Goal: Task Accomplishment & Management: Manage account settings

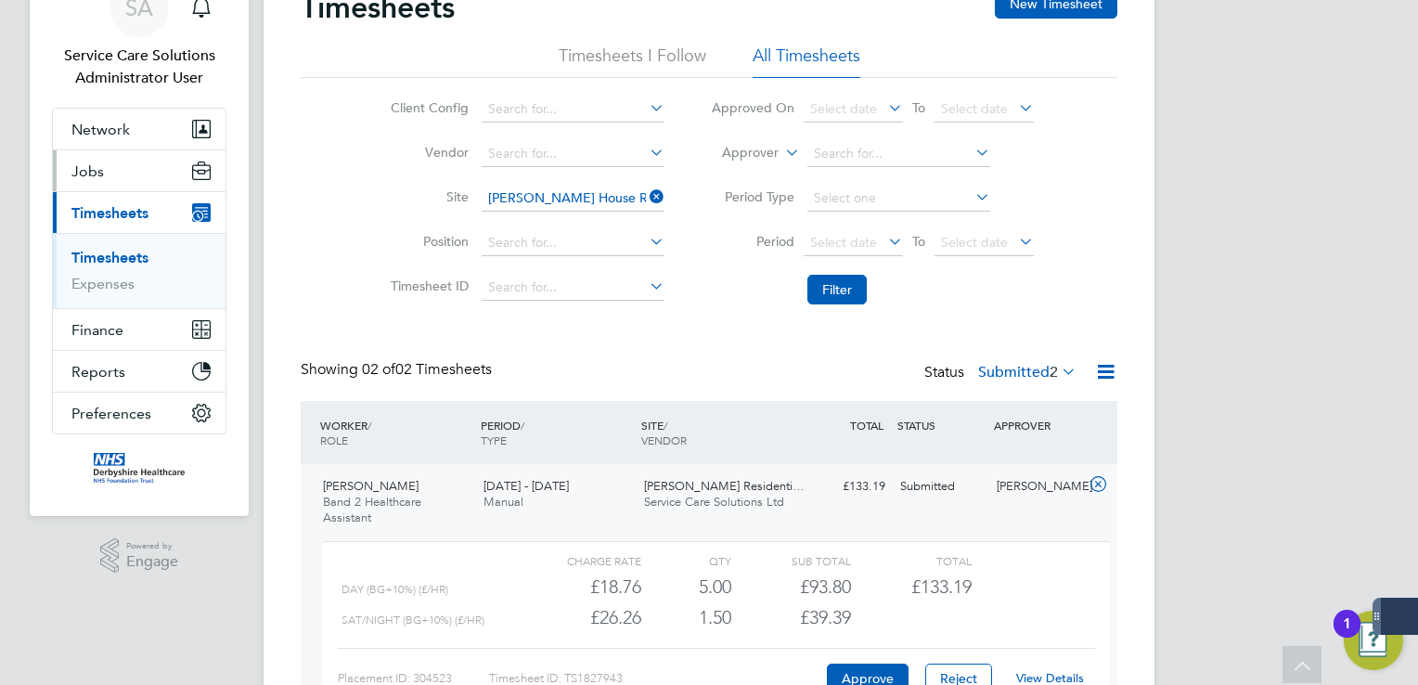
click at [94, 255] on link "Timesheets" at bounding box center [109, 258] width 77 height 18
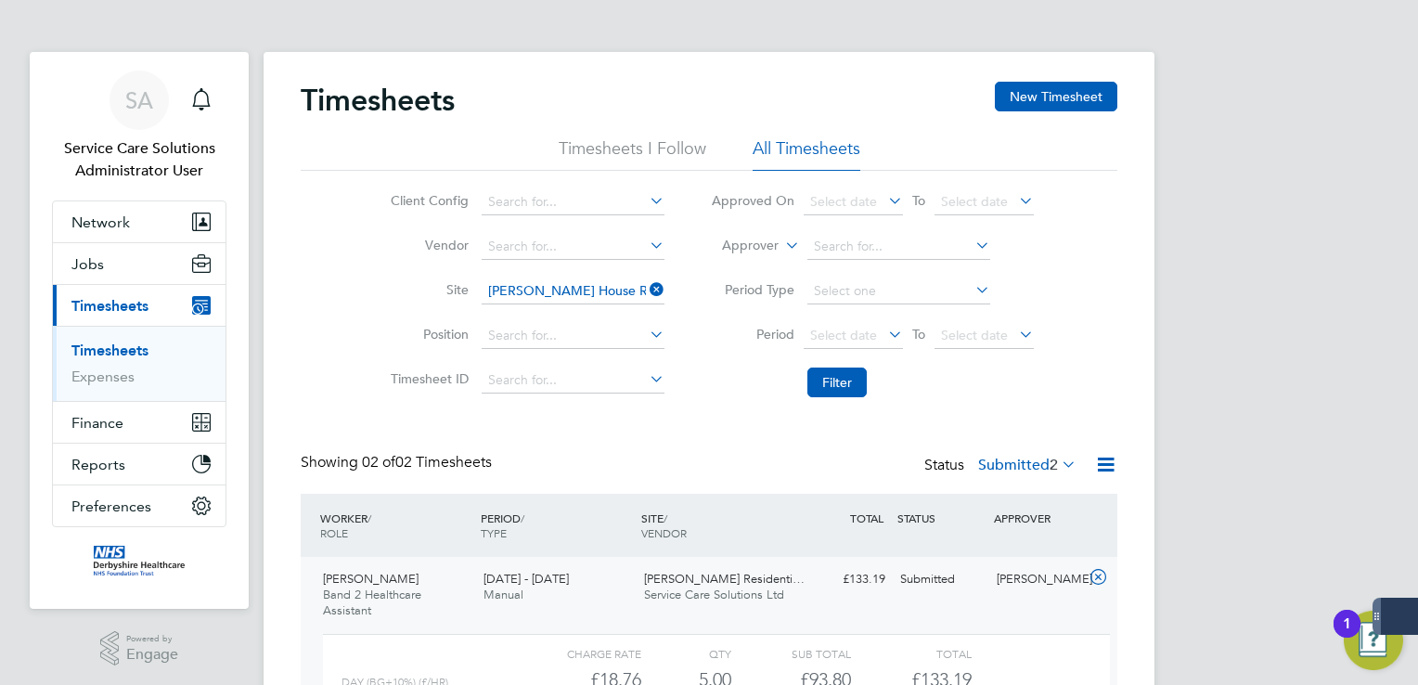
click at [646, 286] on icon at bounding box center [646, 290] width 0 height 26
click at [841, 383] on button "Filter" at bounding box center [837, 383] width 59 height 30
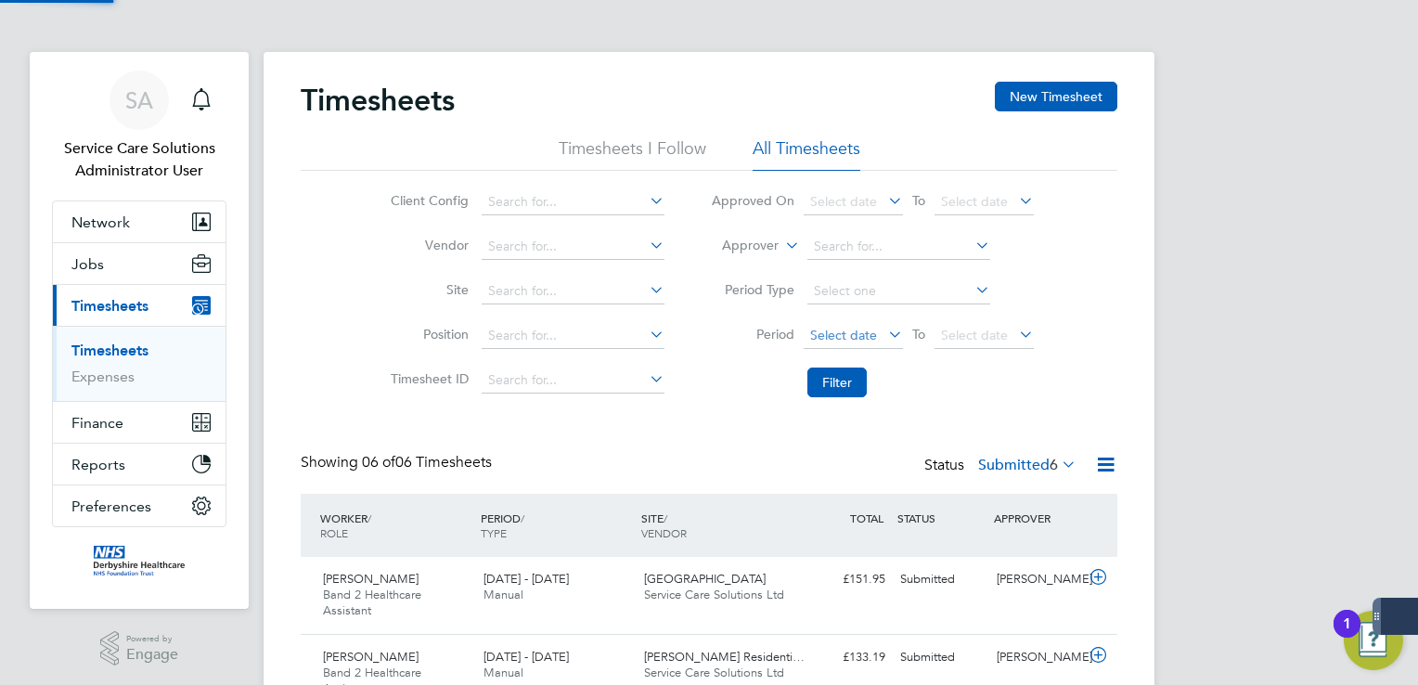
scroll to position [62, 162]
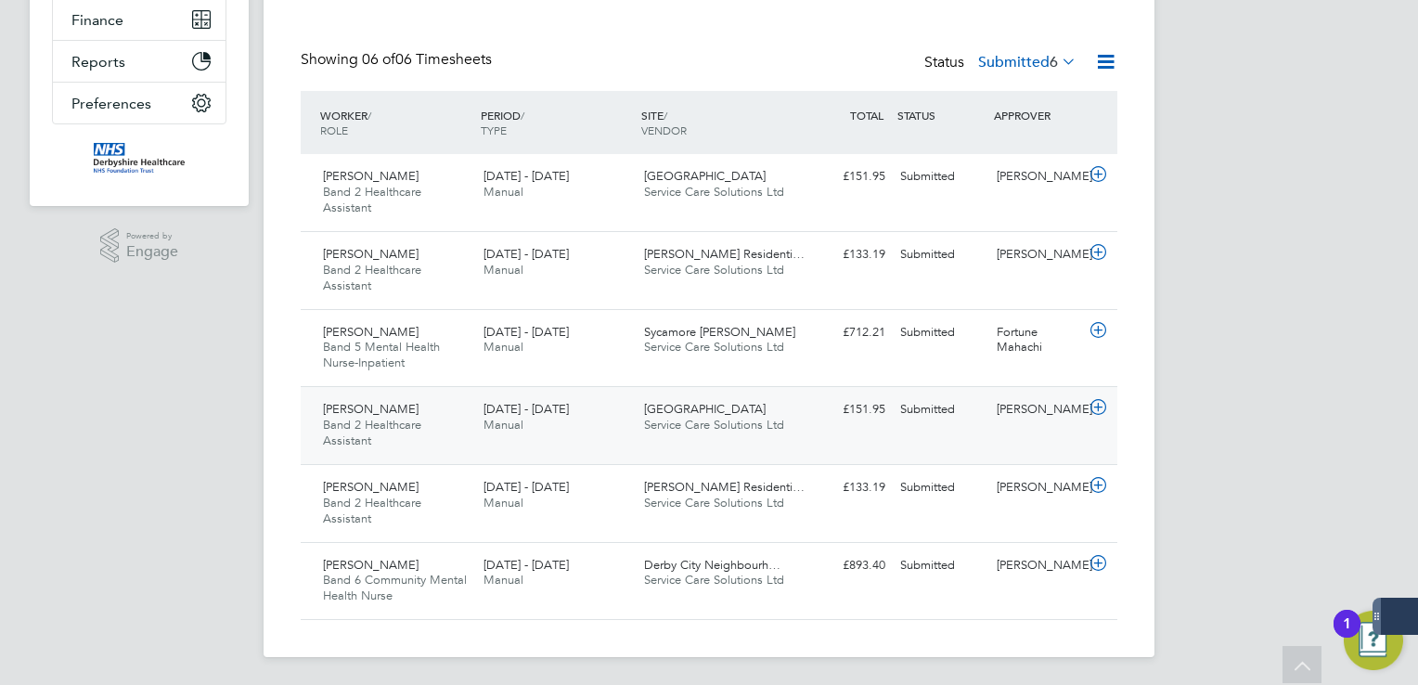
click at [813, 426] on div "[PERSON_NAME] Band 2 Healthcare Assistant [DATE] - [DATE] [DATE] - [DATE] Manua…" at bounding box center [709, 425] width 817 height 78
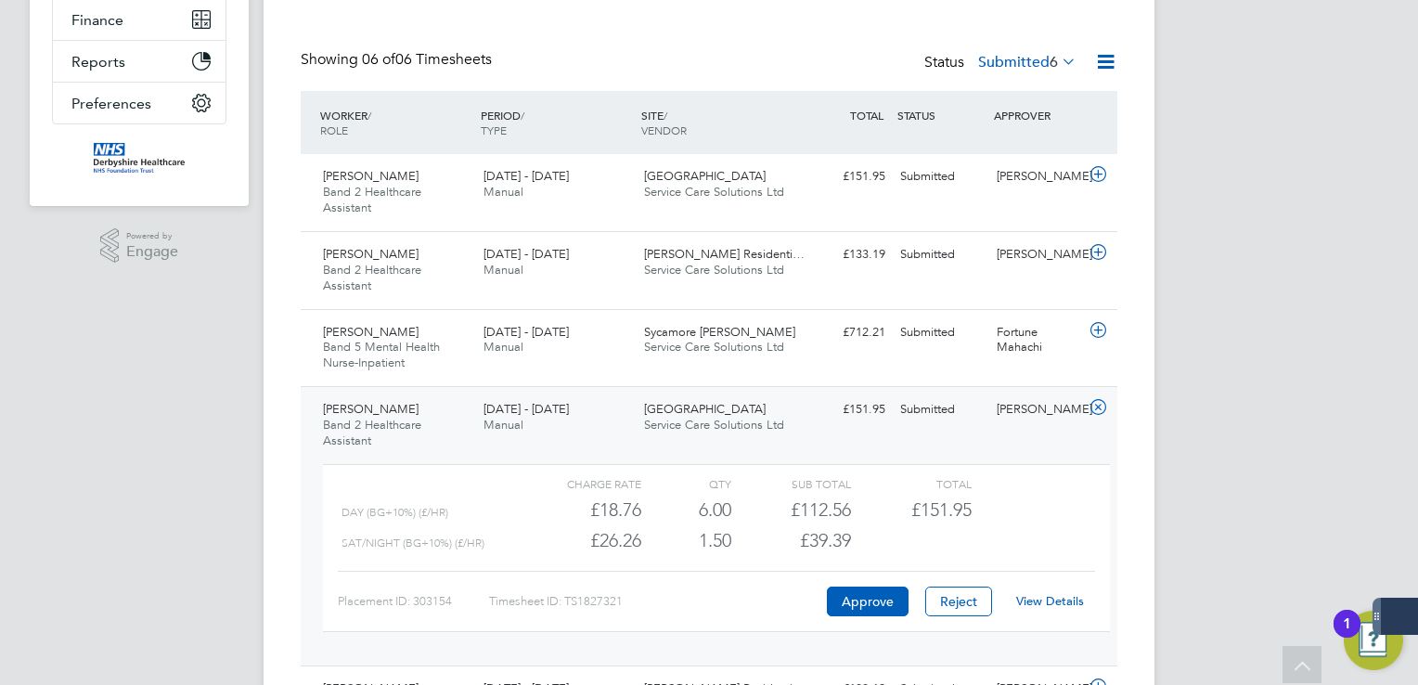
click at [1062, 596] on link "View Details" at bounding box center [1050, 601] width 68 height 16
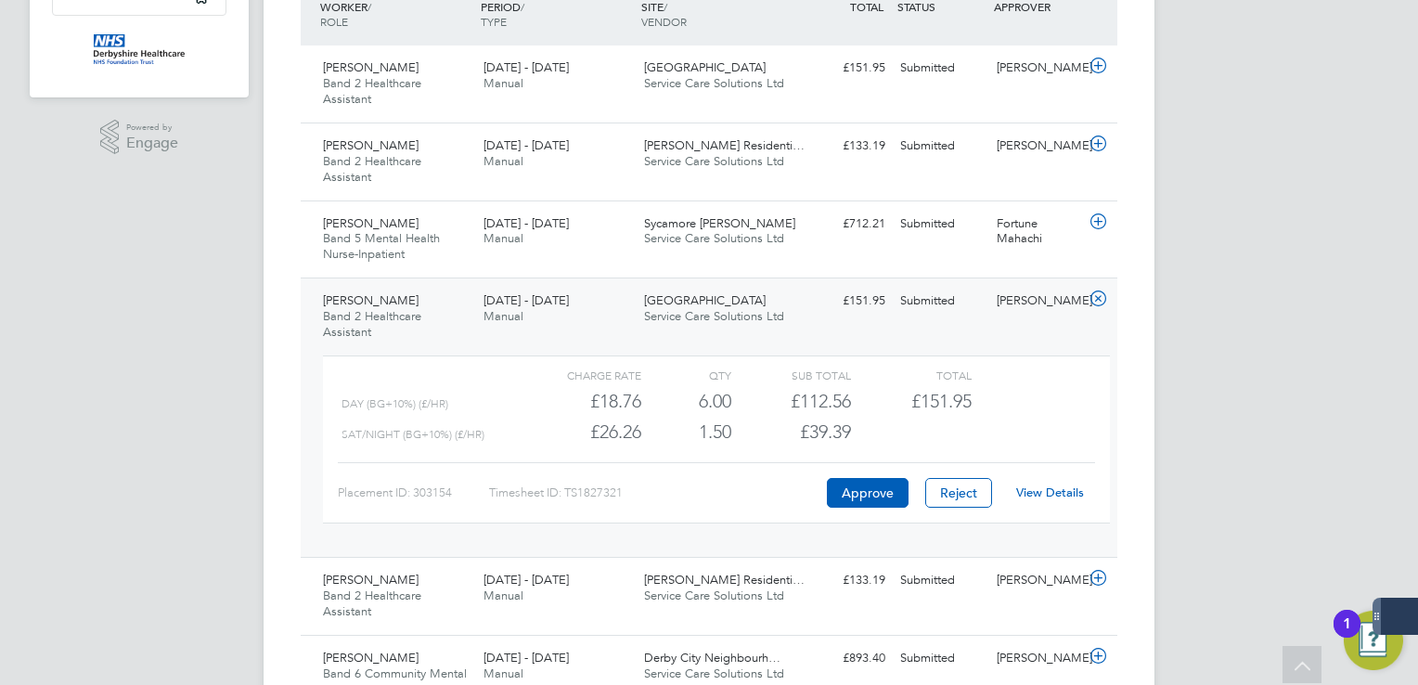
click at [1097, 298] on icon at bounding box center [1098, 298] width 23 height 15
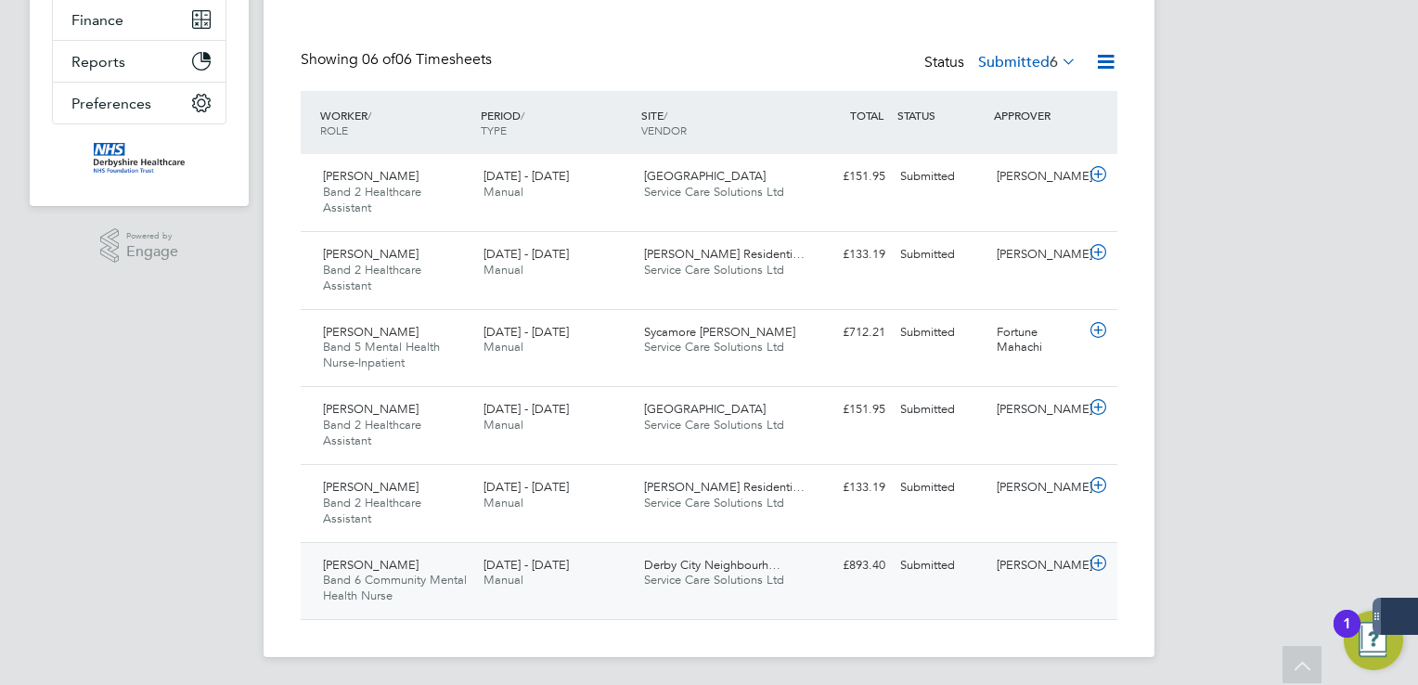
click at [1035, 587] on div "[PERSON_NAME] Band 6 Community Mental Health Nurse [DATE] - [DATE] [DATE] - [DA…" at bounding box center [709, 581] width 817 height 78
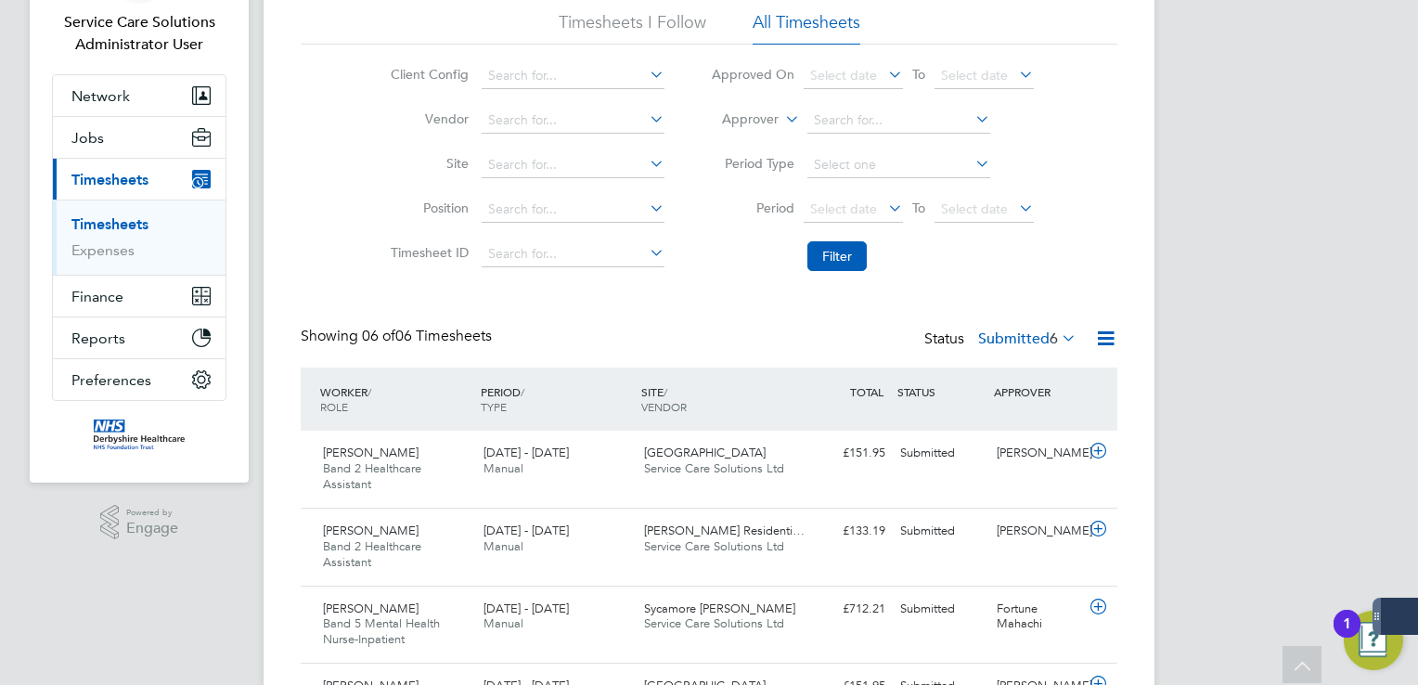
scroll to position [0, 0]
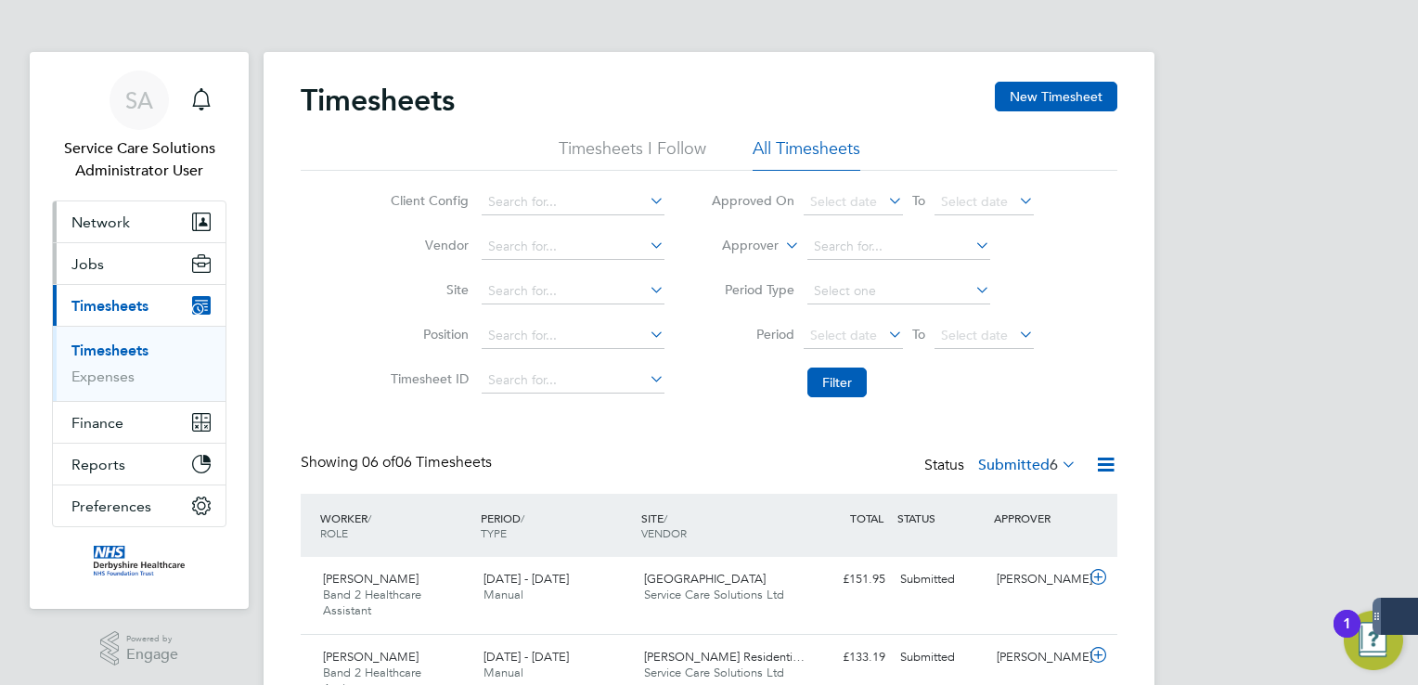
drag, startPoint x: 111, startPoint y: 228, endPoint x: 156, endPoint y: 247, distance: 48.3
click at [111, 227] on span "Network" at bounding box center [100, 223] width 58 height 18
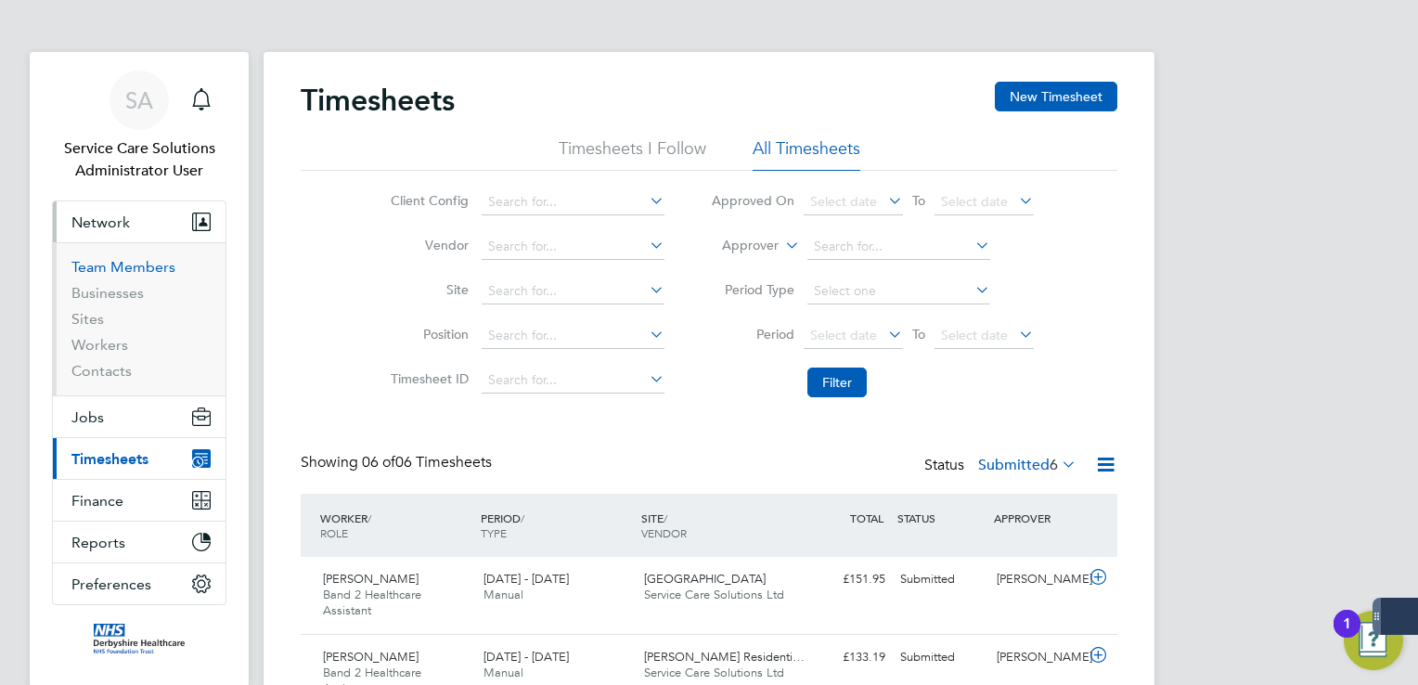
drag, startPoint x: 144, startPoint y: 268, endPoint x: 155, endPoint y: 276, distance: 13.4
click at [144, 268] on link "Team Members" at bounding box center [123, 267] width 104 height 18
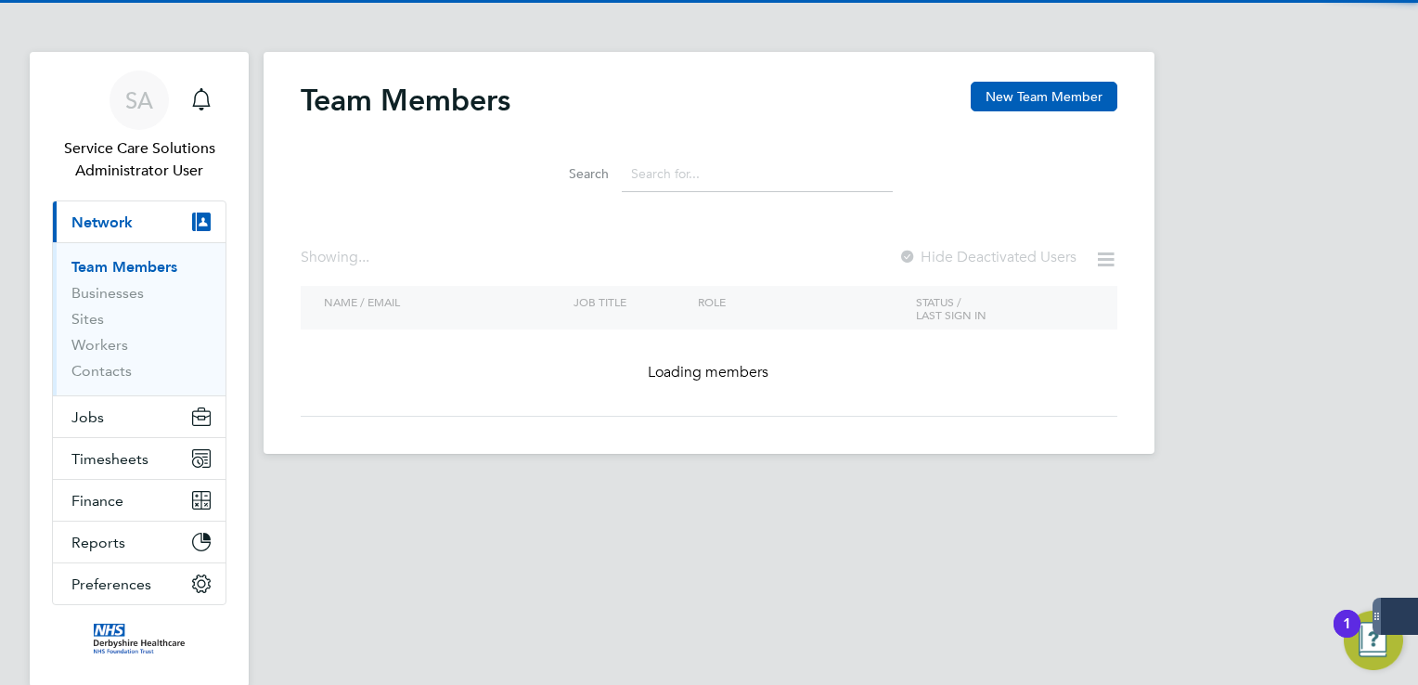
click at [1021, 95] on button "New Team Member" at bounding box center [1044, 97] width 147 height 30
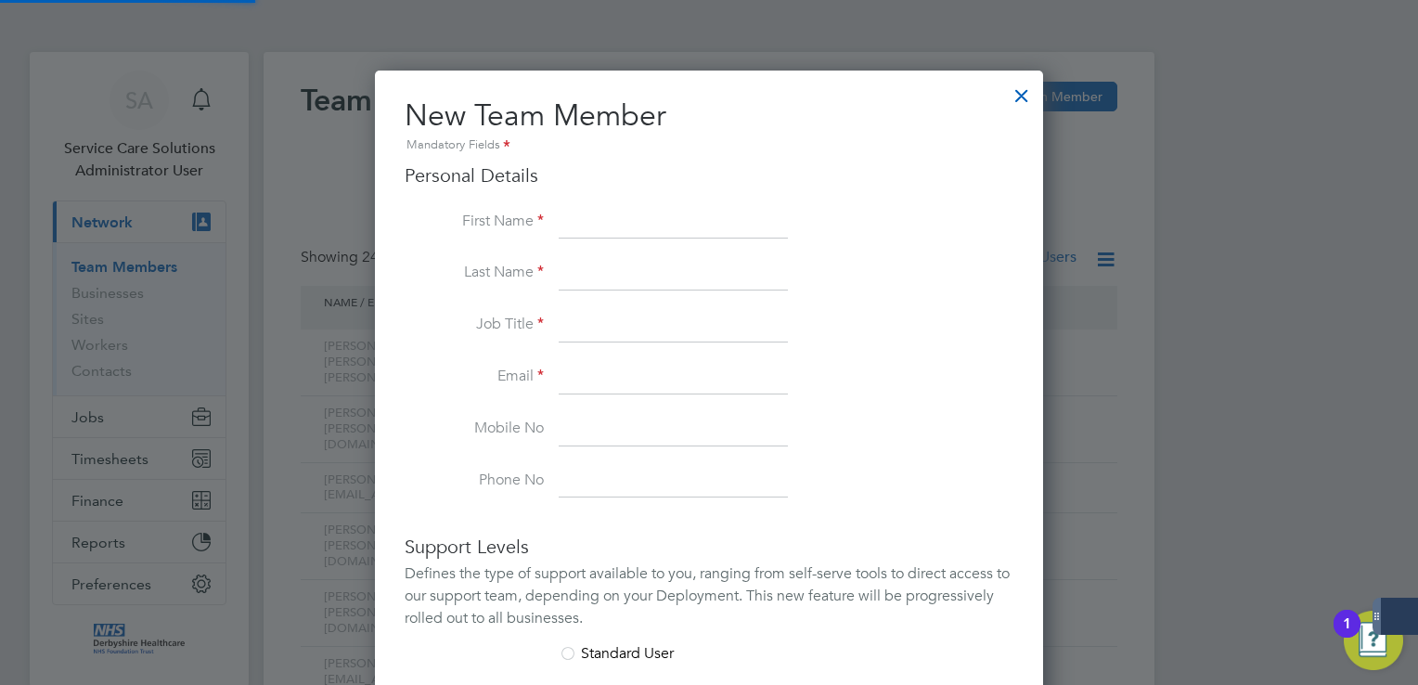
scroll to position [1144, 669]
click at [1019, 98] on div at bounding box center [1021, 90] width 33 height 33
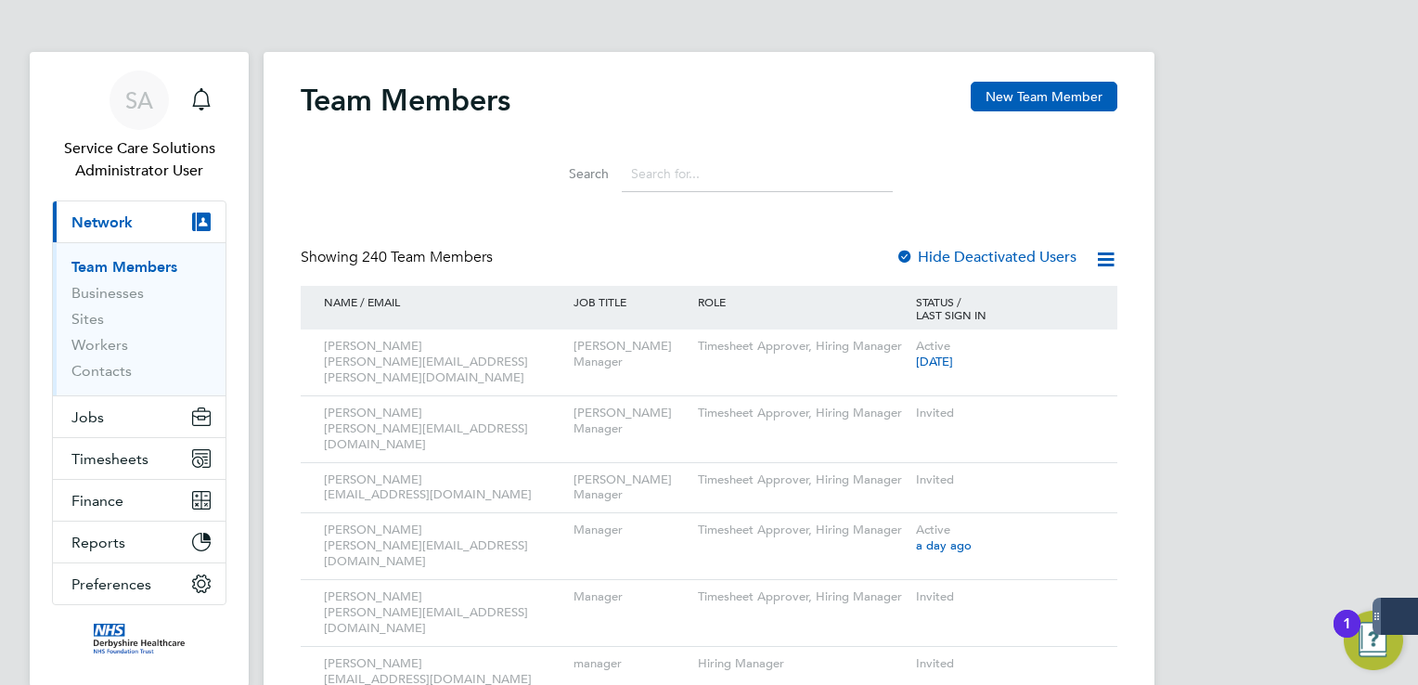
click at [709, 175] on input at bounding box center [757, 174] width 271 height 36
paste input "[PERSON_NAME][EMAIL_ADDRESS][DOMAIN_NAME]"
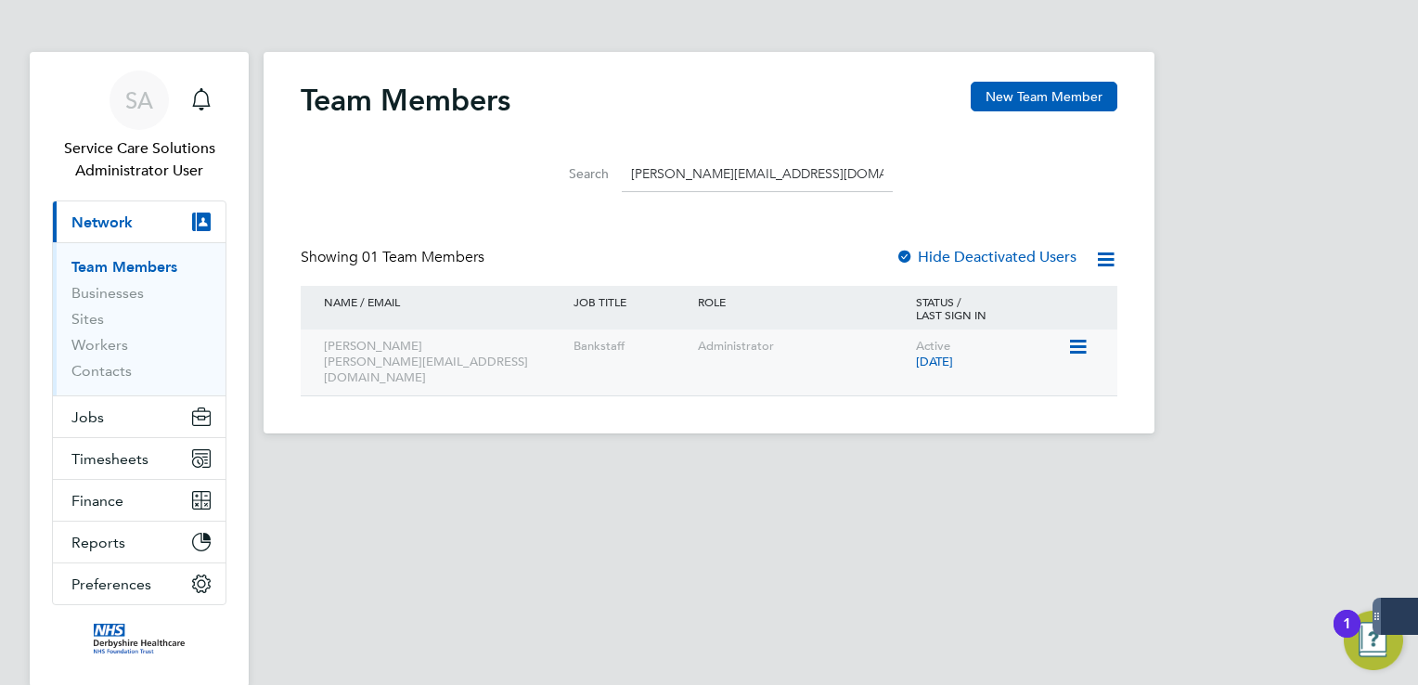
click at [865, 348] on div "Administrator" at bounding box center [802, 347] width 218 height 34
click at [1086, 345] on icon at bounding box center [1077, 347] width 19 height 22
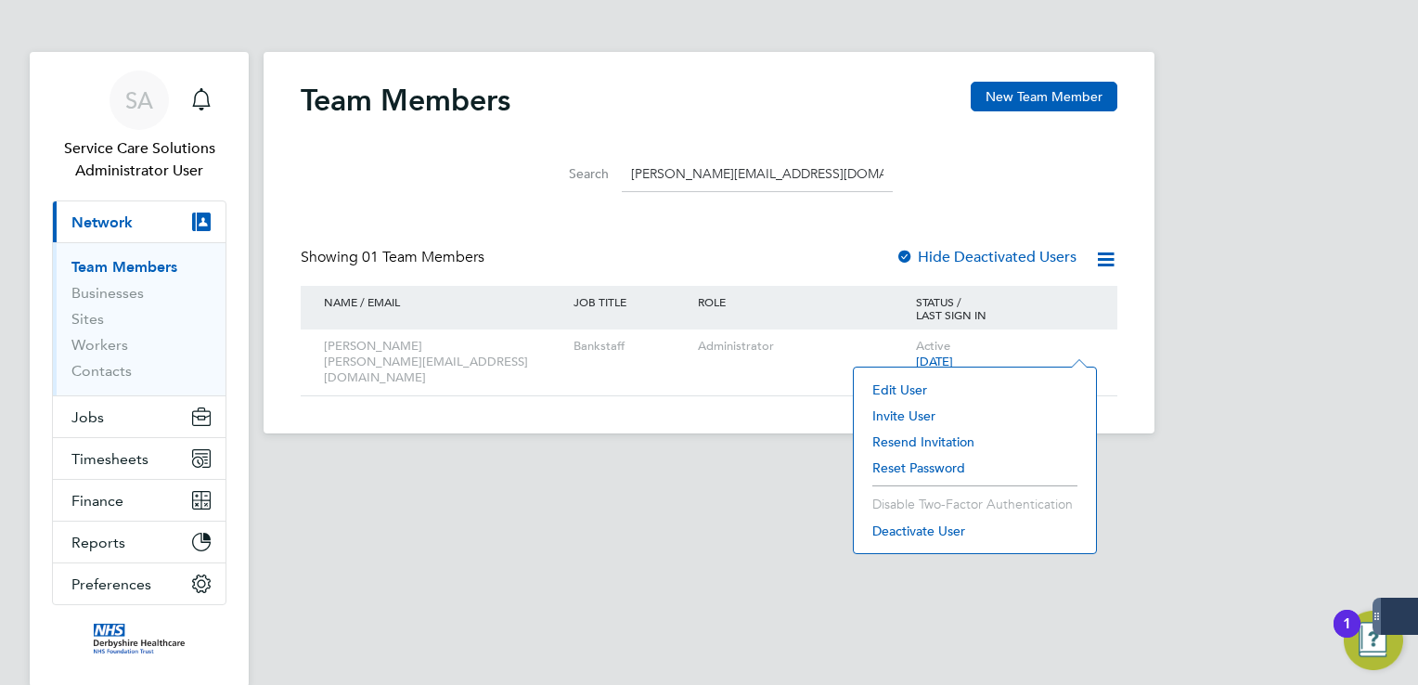
click at [944, 440] on li "Resend Invitation" at bounding box center [975, 442] width 224 height 26
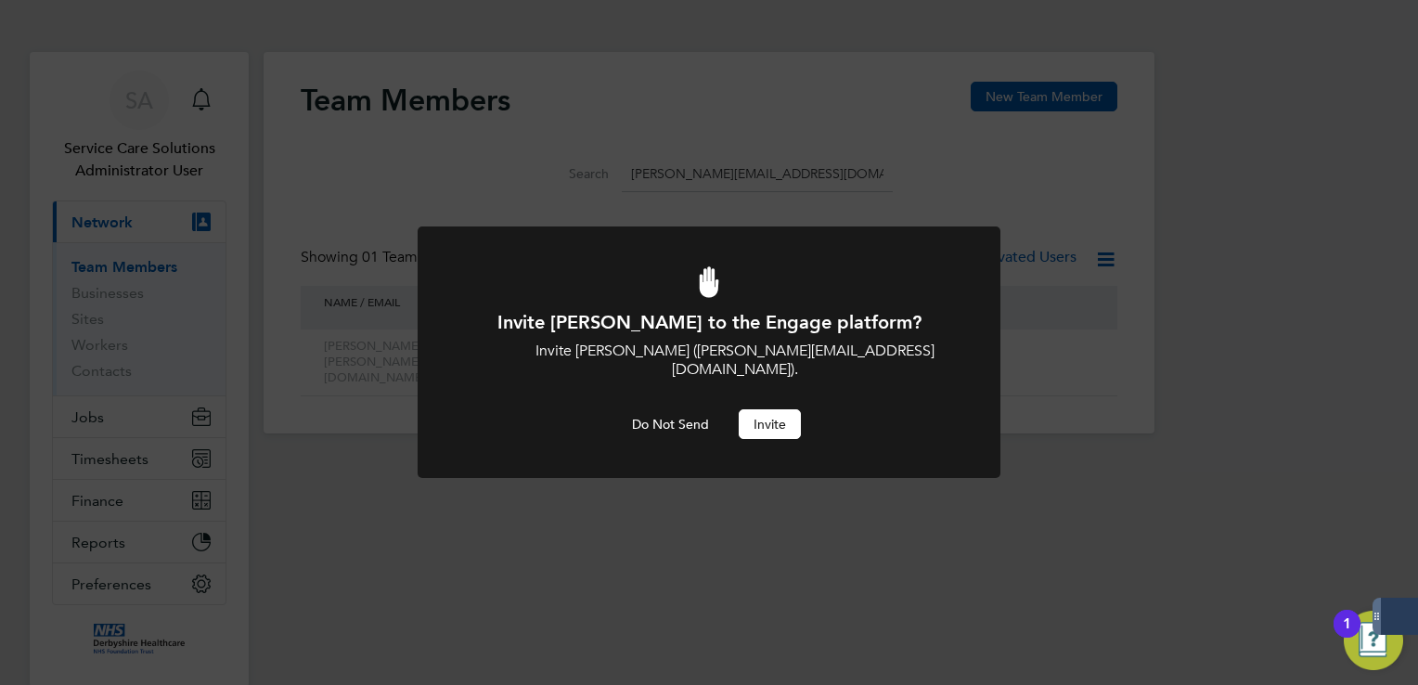
click at [768, 409] on button "Invite" at bounding box center [770, 424] width 62 height 30
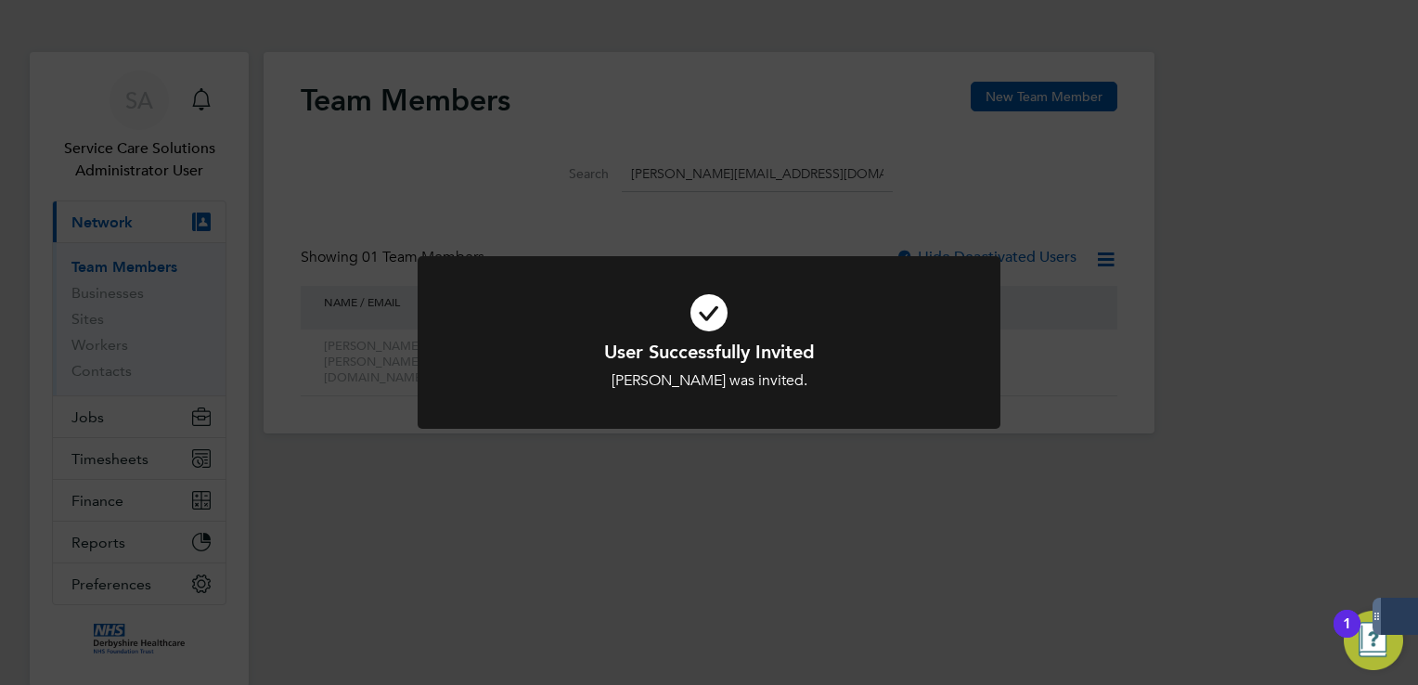
click at [680, 181] on div "User Successfully Invited [PERSON_NAME] was invited. Cancel Okay" at bounding box center [709, 342] width 1418 height 685
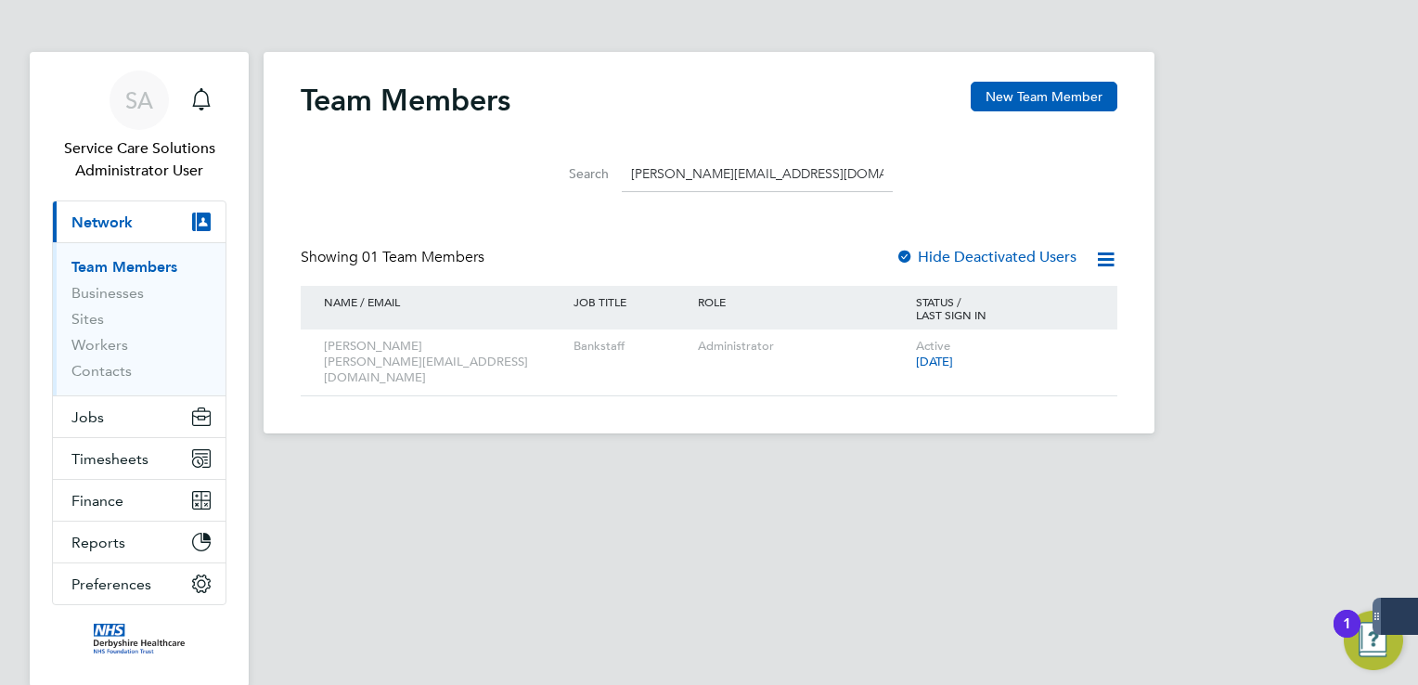
click at [831, 146] on div "Search [PERSON_NAME][EMAIL_ADDRESS][DOMAIN_NAME]" at bounding box center [709, 169] width 817 height 64
click at [822, 163] on input "[PERSON_NAME][EMAIL_ADDRESS][DOMAIN_NAME]" at bounding box center [757, 174] width 271 height 36
drag, startPoint x: 801, startPoint y: 170, endPoint x: 493, endPoint y: 154, distance: 308.6
click at [493, 154] on div "Search [PERSON_NAME][EMAIL_ADDRESS][DOMAIN_NAME]" at bounding box center [709, 169] width 817 height 64
type input "trai"
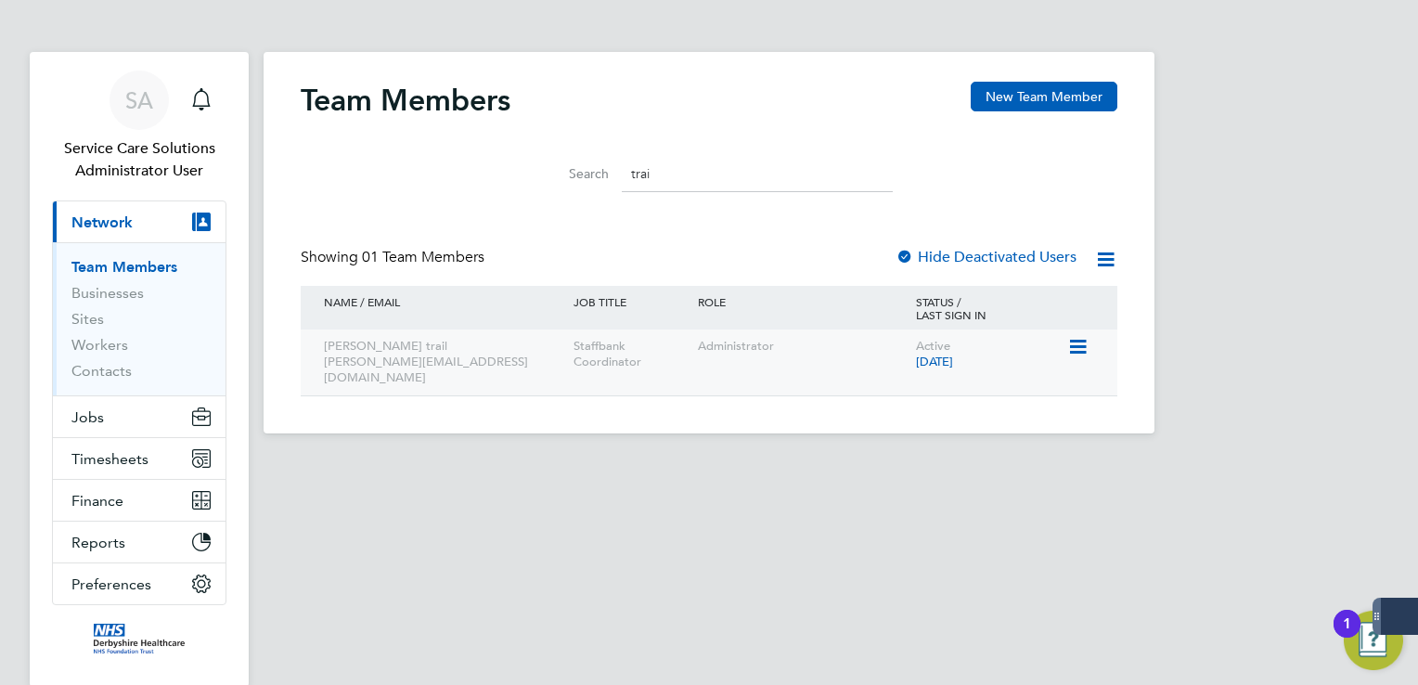
click at [1072, 347] on icon at bounding box center [1077, 347] width 19 height 22
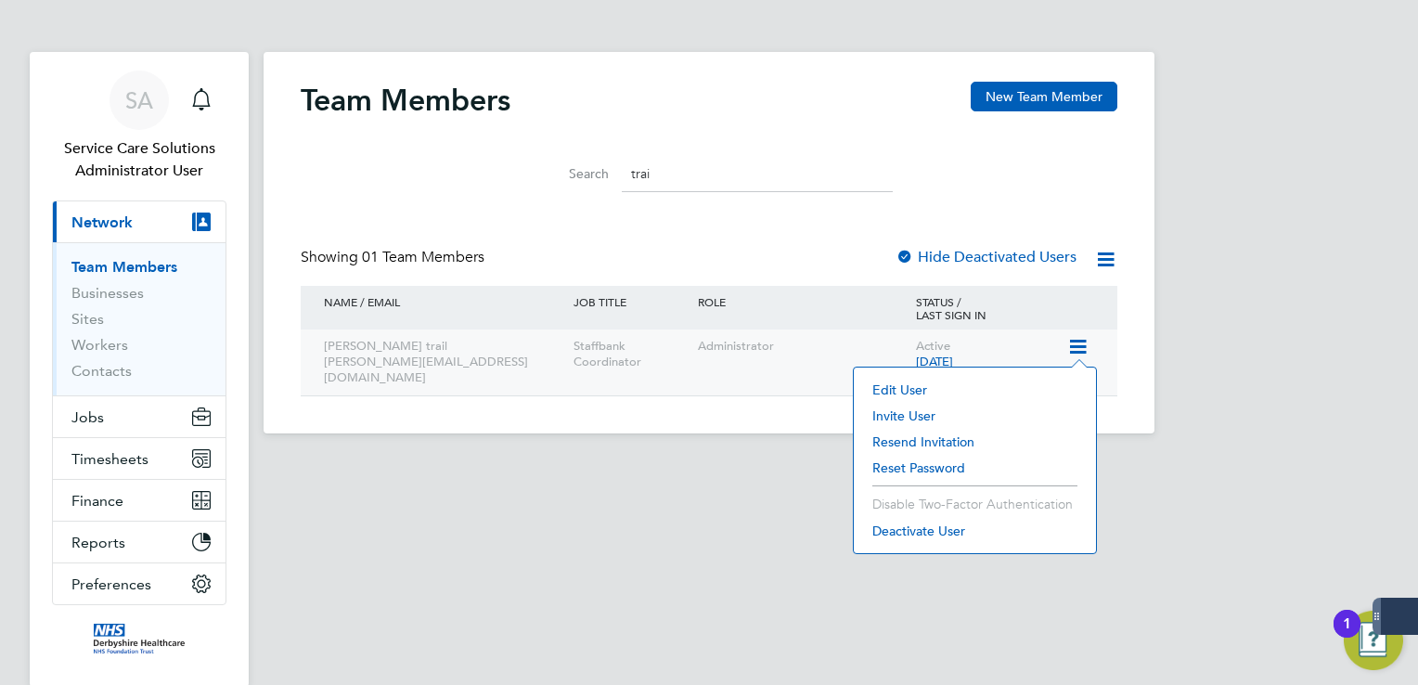
click at [763, 352] on div "Administrator" at bounding box center [802, 347] width 218 height 34
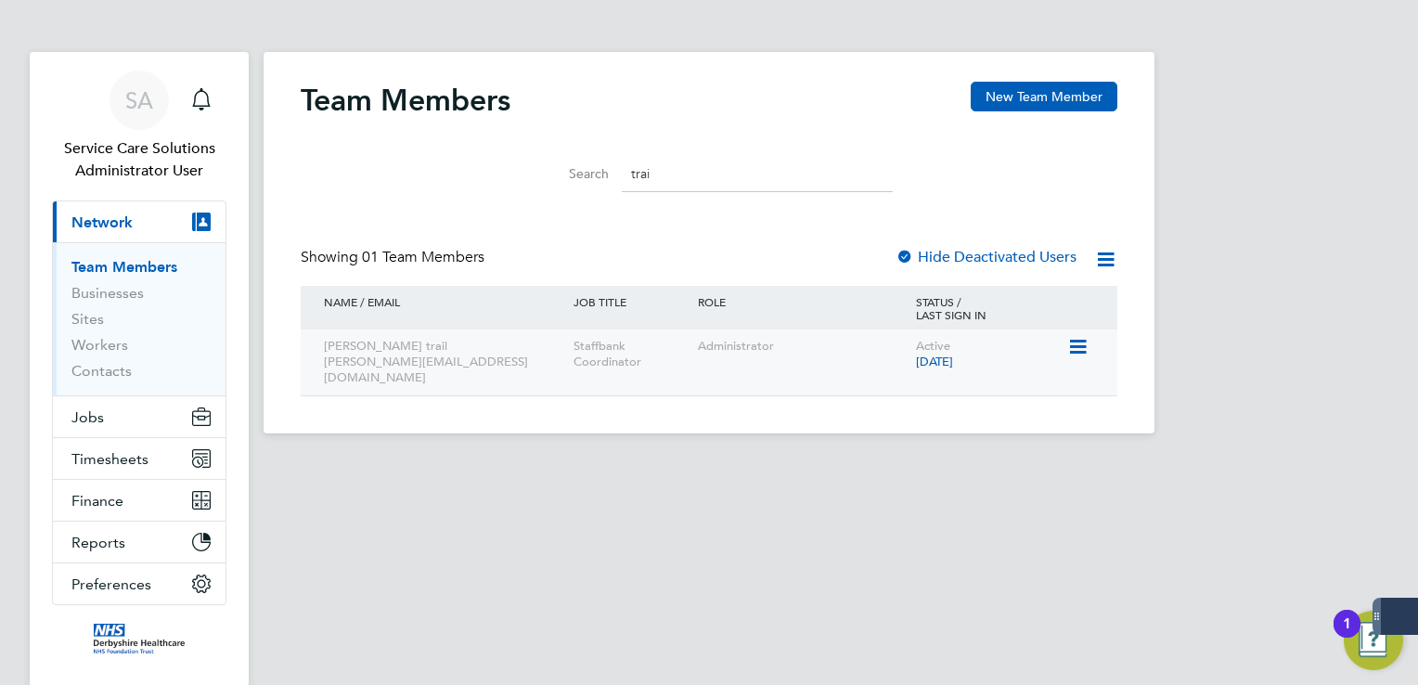
click at [1072, 347] on icon at bounding box center [1077, 347] width 19 height 22
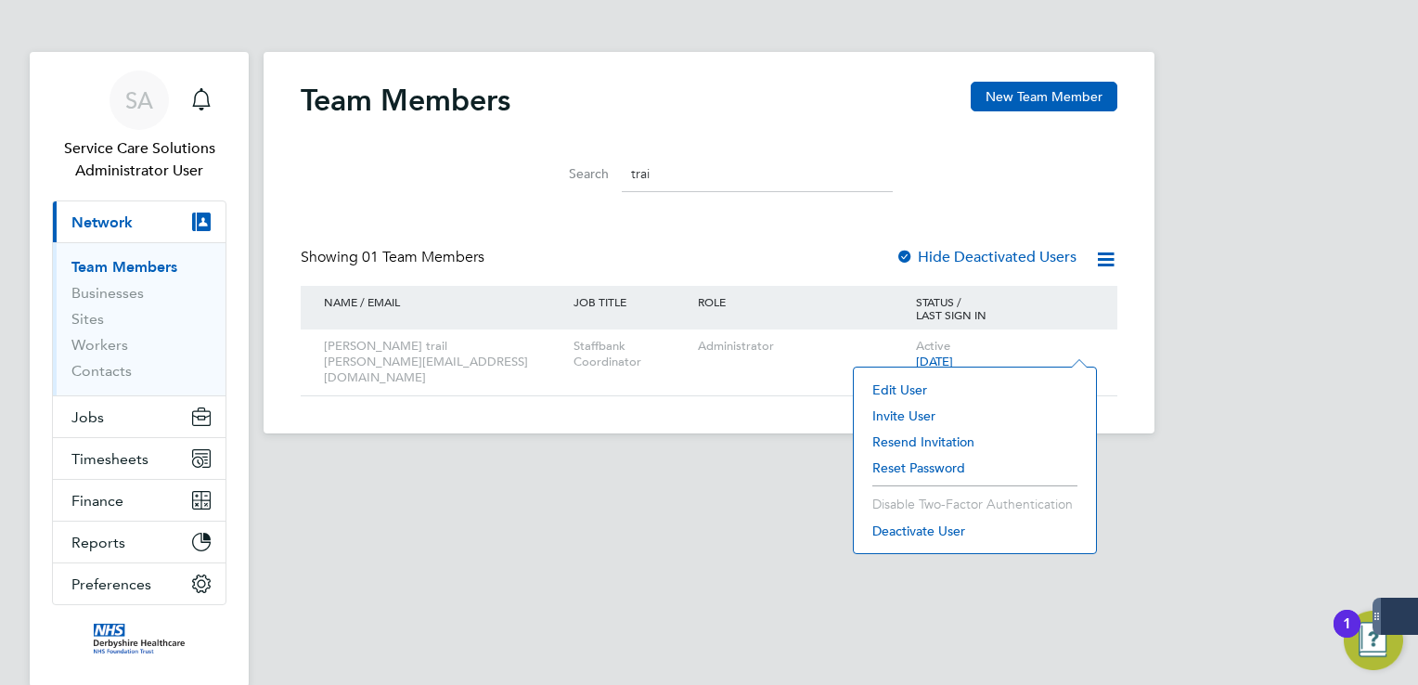
click at [921, 382] on li "Edit User" at bounding box center [975, 390] width 224 height 26
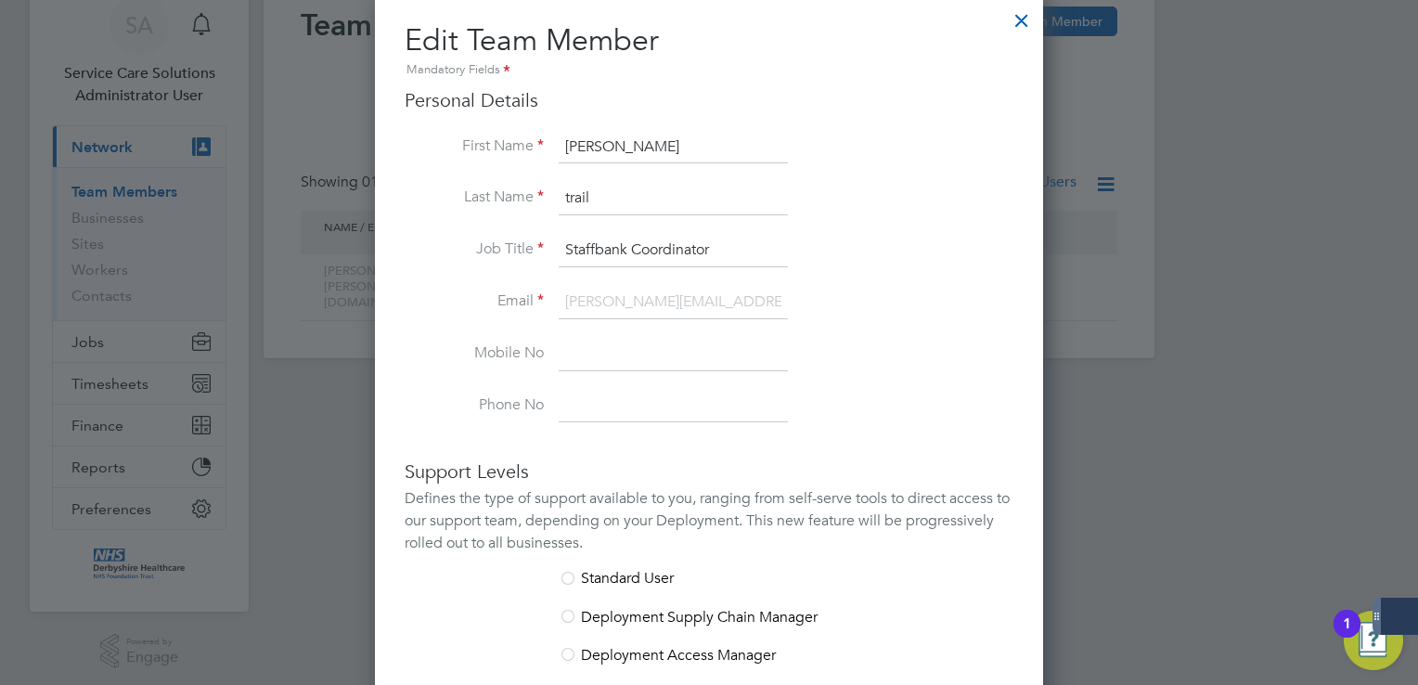
scroll to position [186, 0]
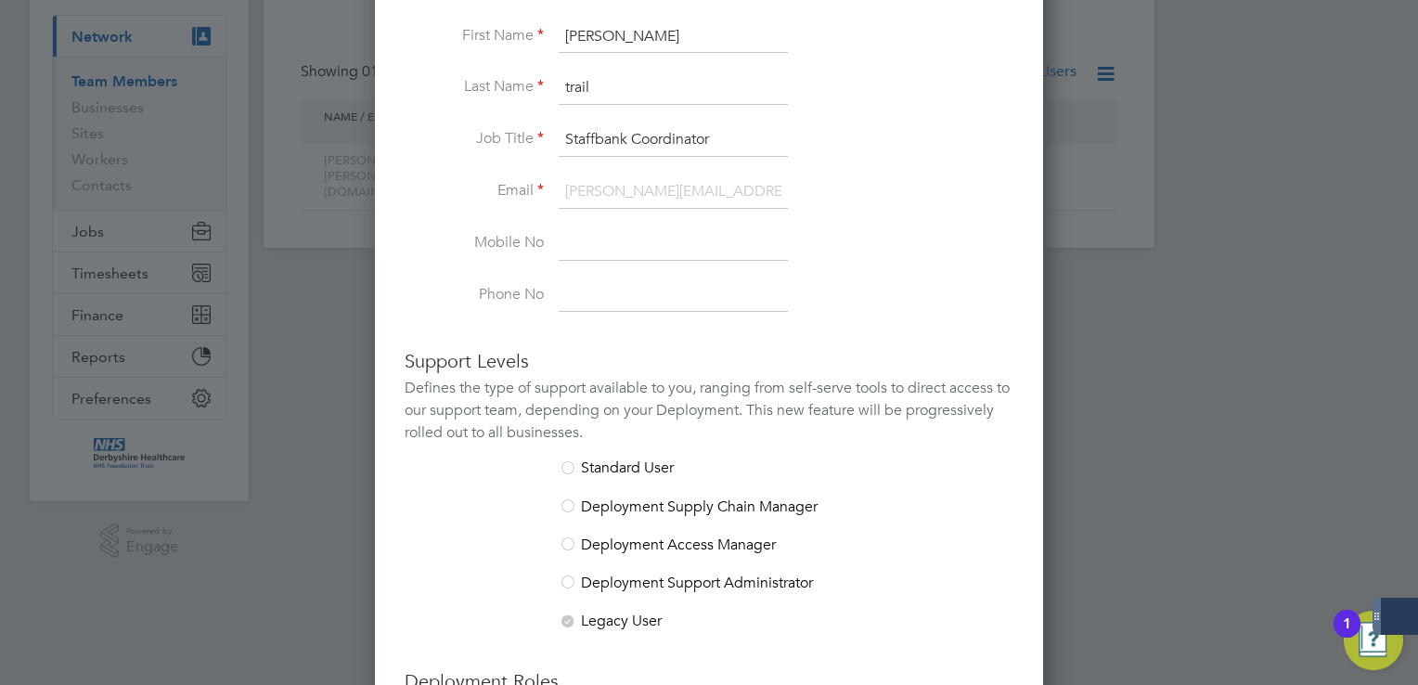
click at [646, 143] on input "Staffbank Coordinator" at bounding box center [673, 139] width 229 height 33
click at [745, 128] on input "Staffbank Coordinator" at bounding box center [673, 139] width 229 height 33
click at [535, 173] on ul "First Name [PERSON_NAME] Last Name trail Job Title Staffbank Coordinator Email …" at bounding box center [709, 166] width 609 height 292
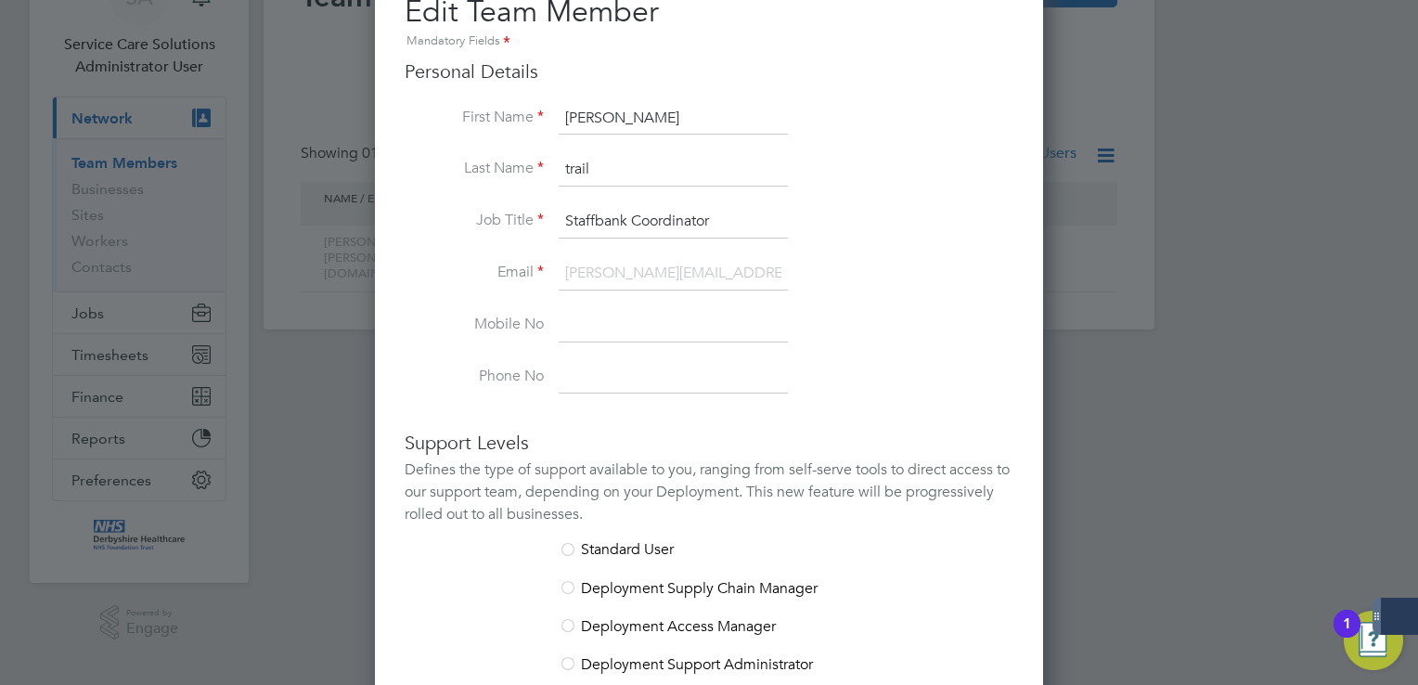
scroll to position [0, 0]
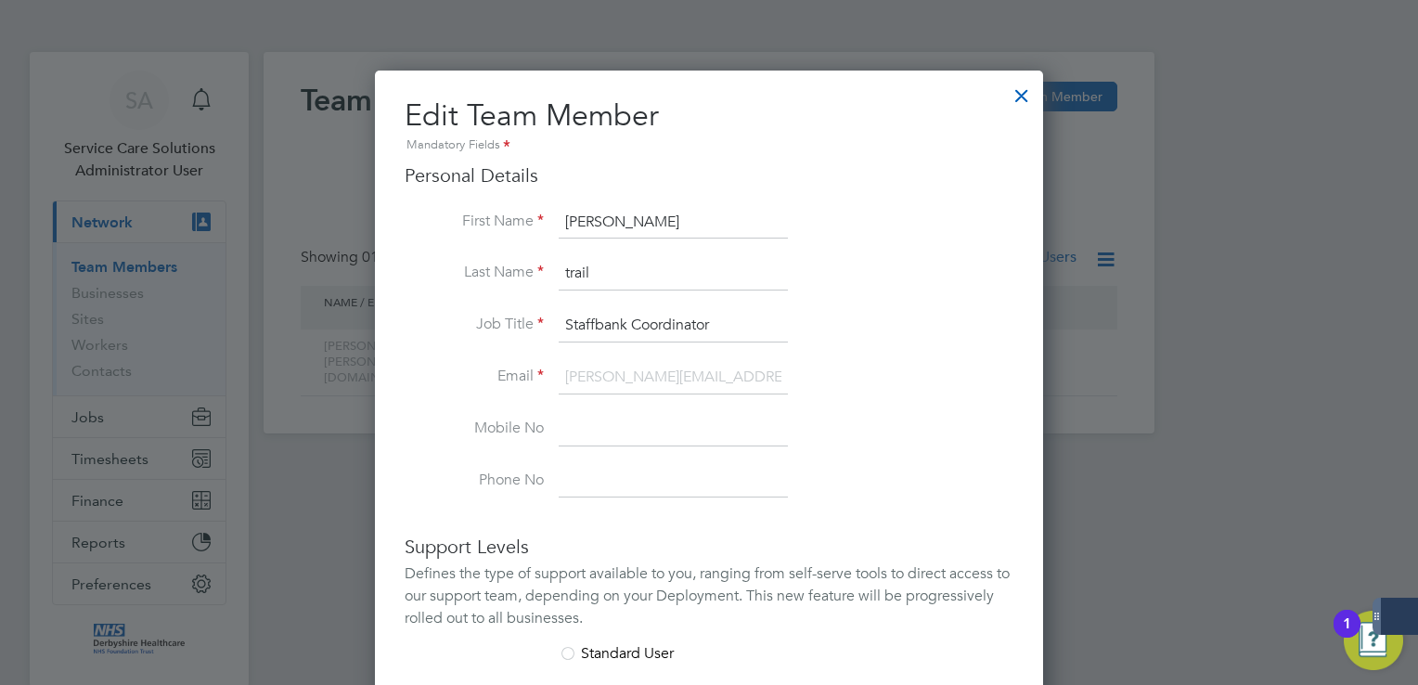
click at [1024, 94] on div at bounding box center [1021, 90] width 33 height 33
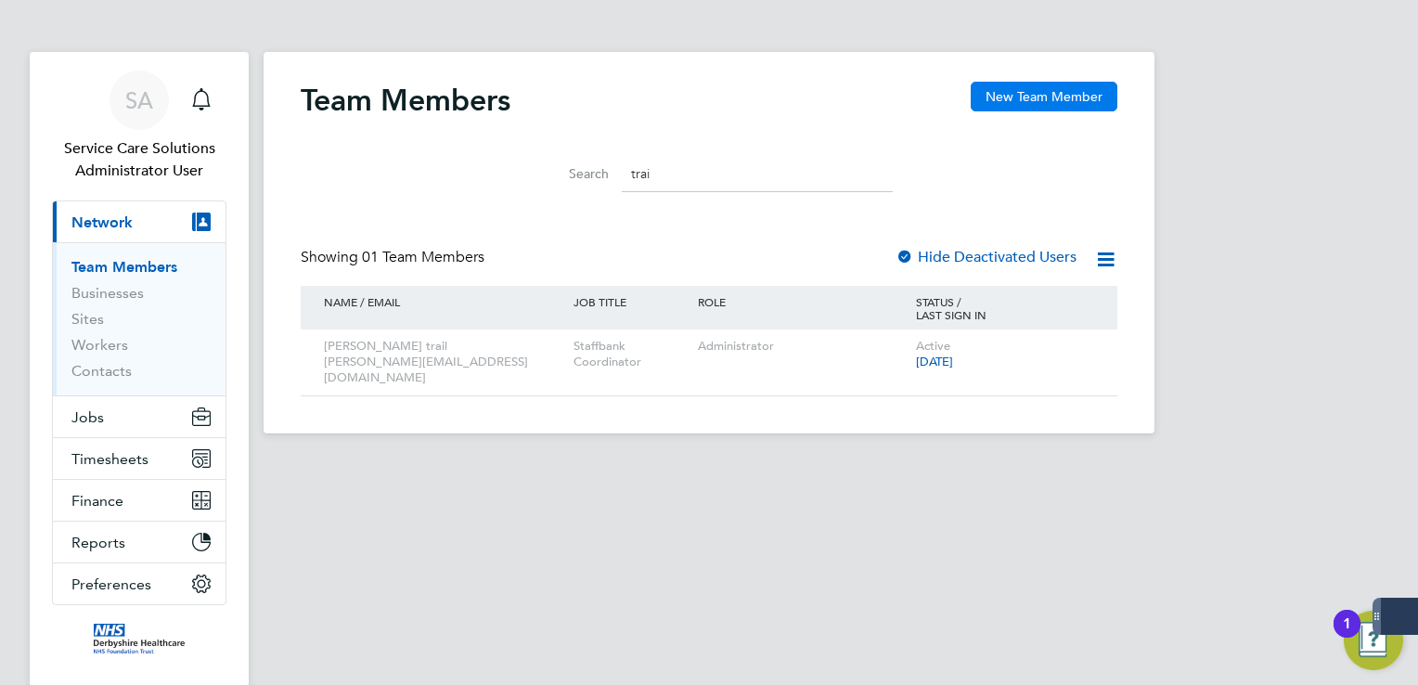
click at [1099, 94] on button "New Team Member" at bounding box center [1044, 97] width 147 height 30
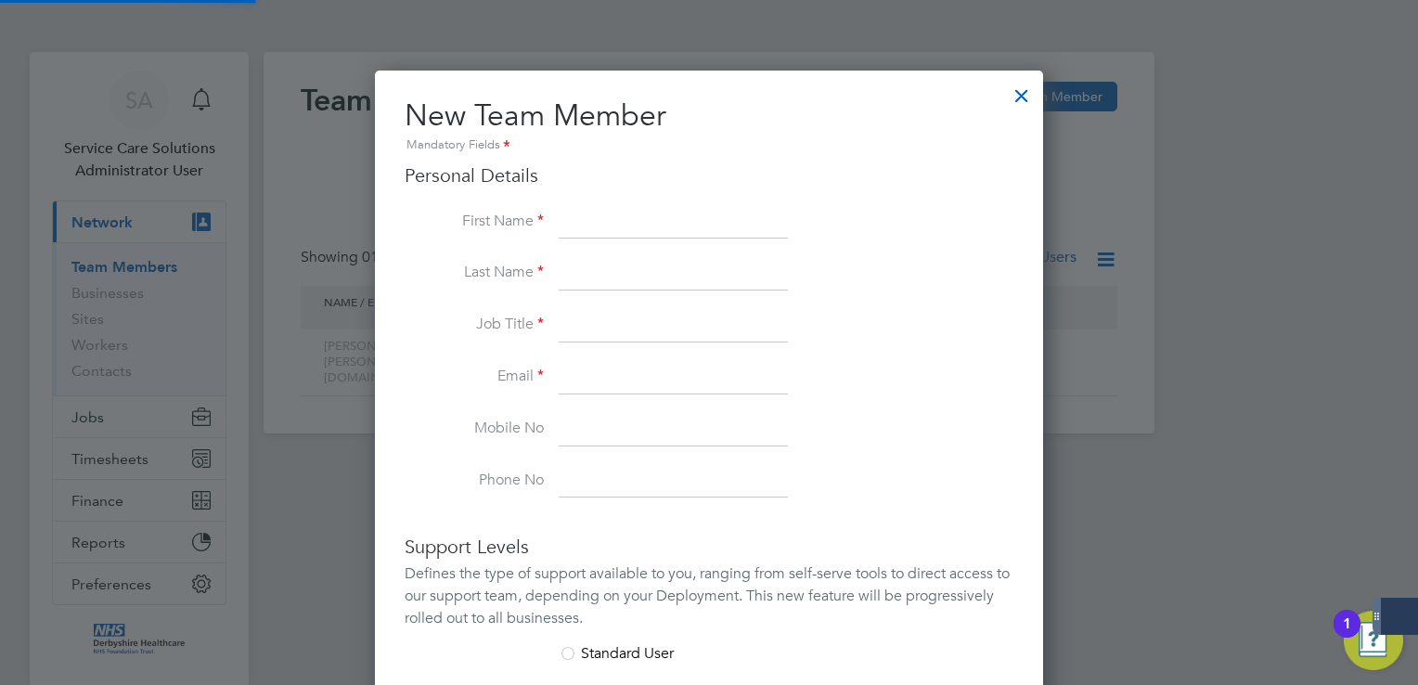
scroll to position [1144, 669]
click at [651, 220] on input at bounding box center [673, 222] width 229 height 33
type input "Jo"
type input "Trail"
type input "Staffbank Coordiantor"
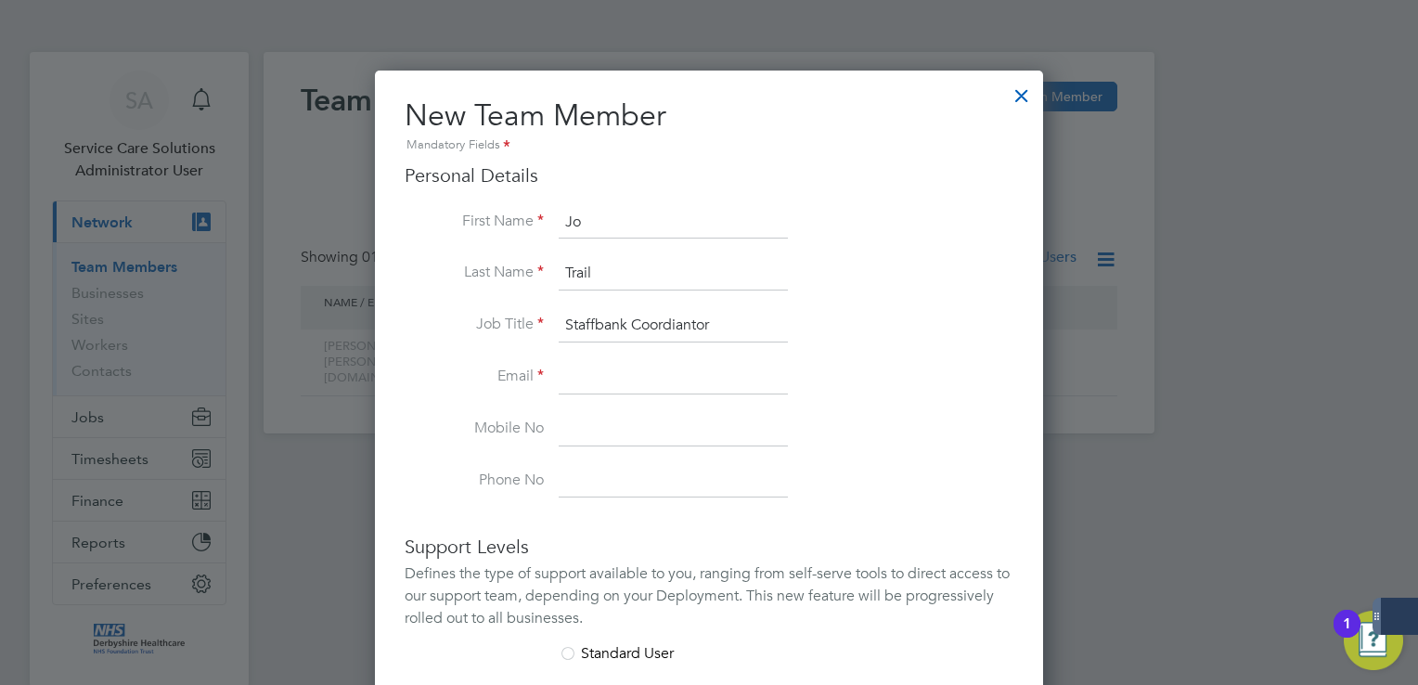
click at [614, 369] on input at bounding box center [673, 377] width 229 height 33
paste input "[EMAIL_ADDRESS][DOMAIN_NAME]"
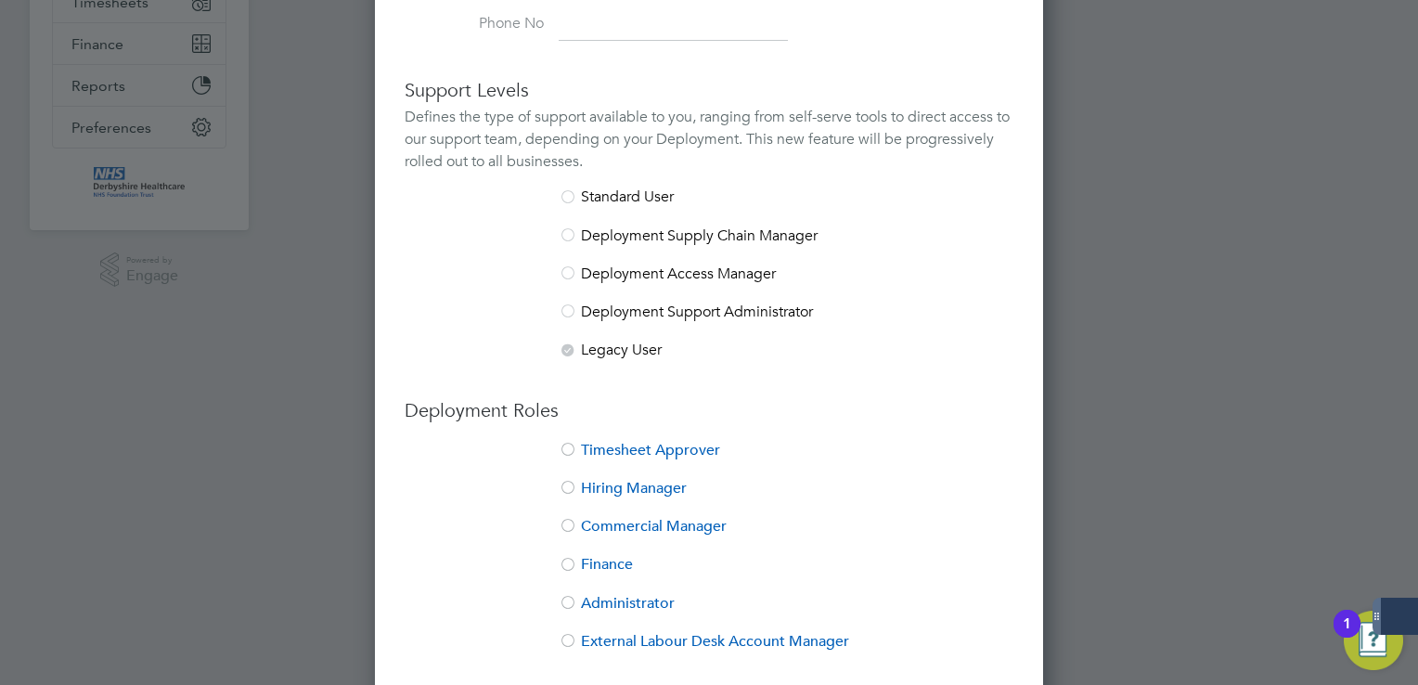
scroll to position [464, 0]
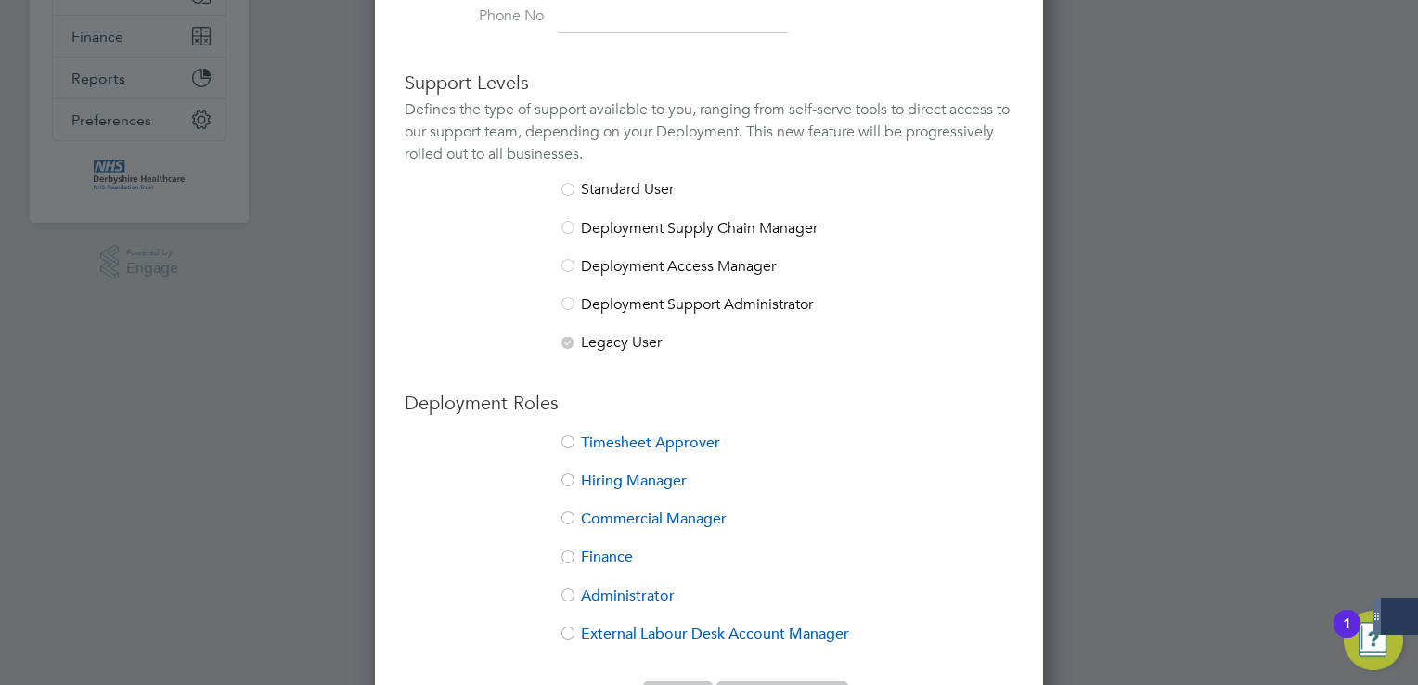
type input "[EMAIL_ADDRESS][DOMAIN_NAME]"
click at [631, 441] on li "Timesheet Approver" at bounding box center [709, 453] width 609 height 38
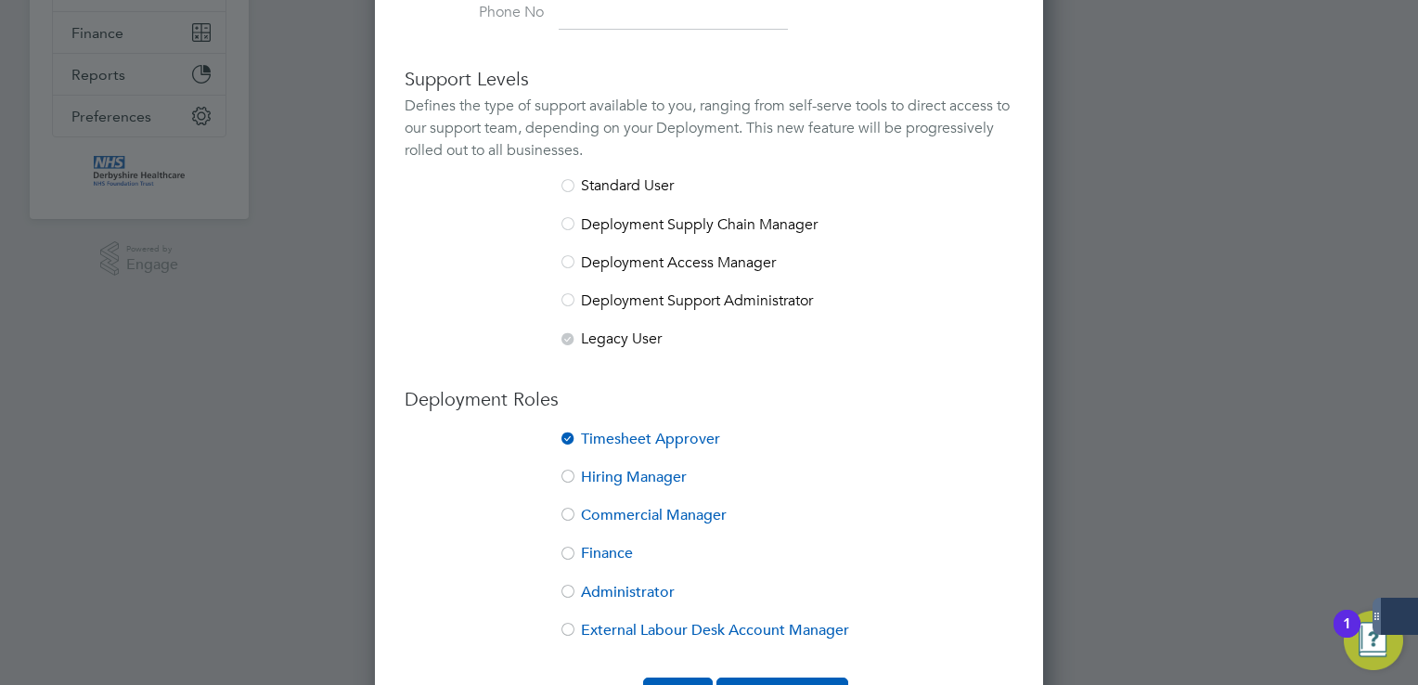
scroll to position [527, 0]
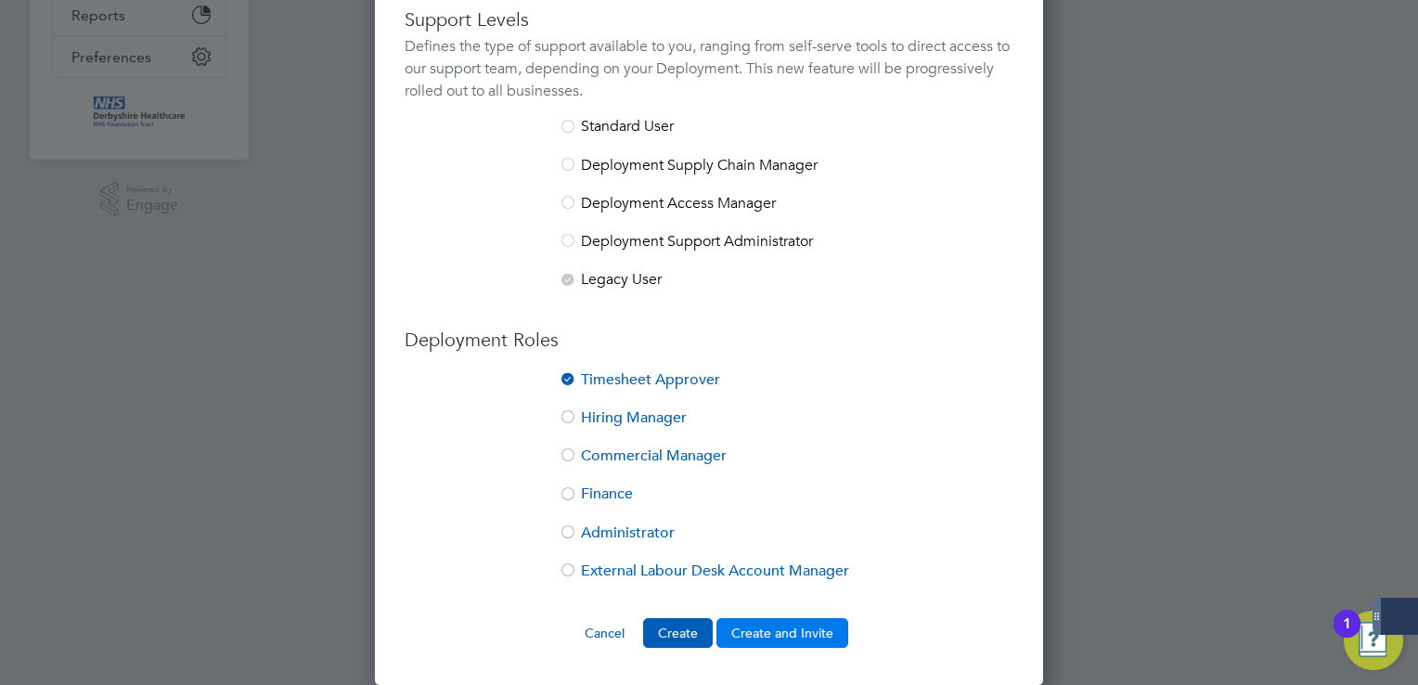
click at [812, 626] on button "Create and Invite" at bounding box center [783, 633] width 132 height 30
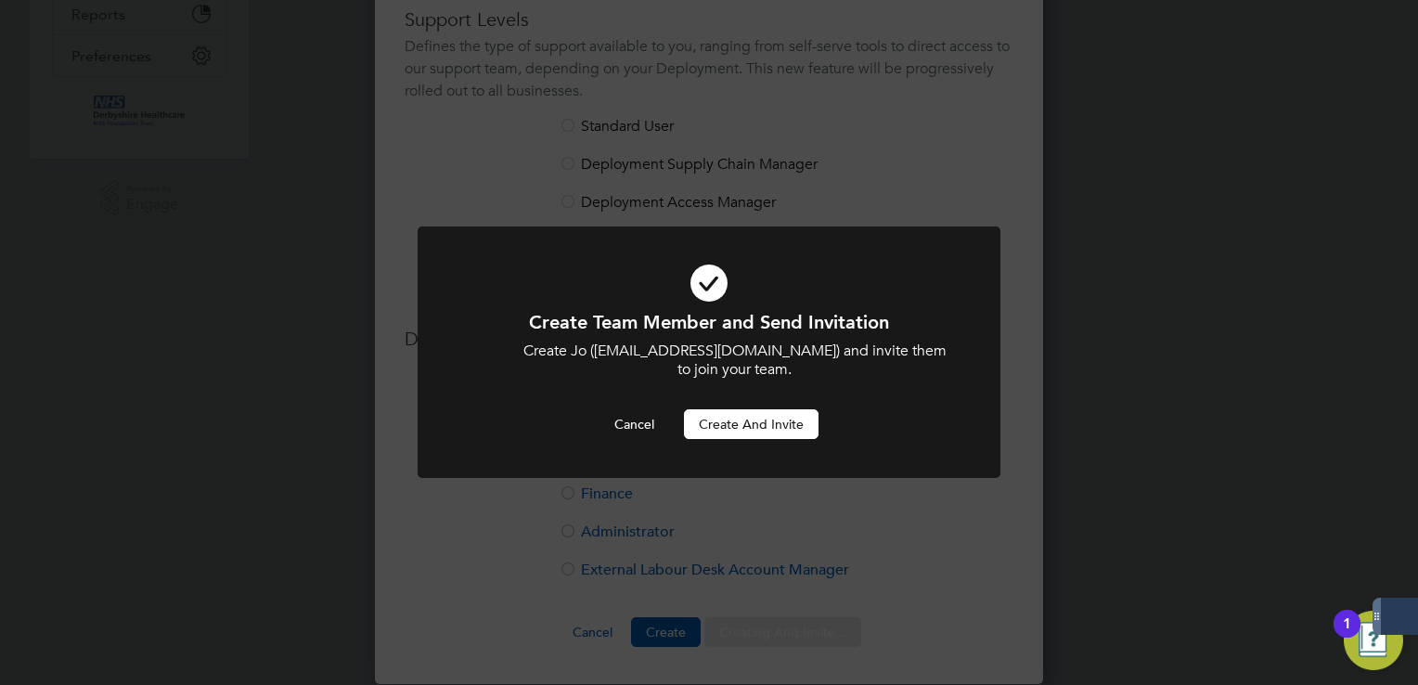
click at [757, 409] on button "Create and invite" at bounding box center [751, 424] width 135 height 30
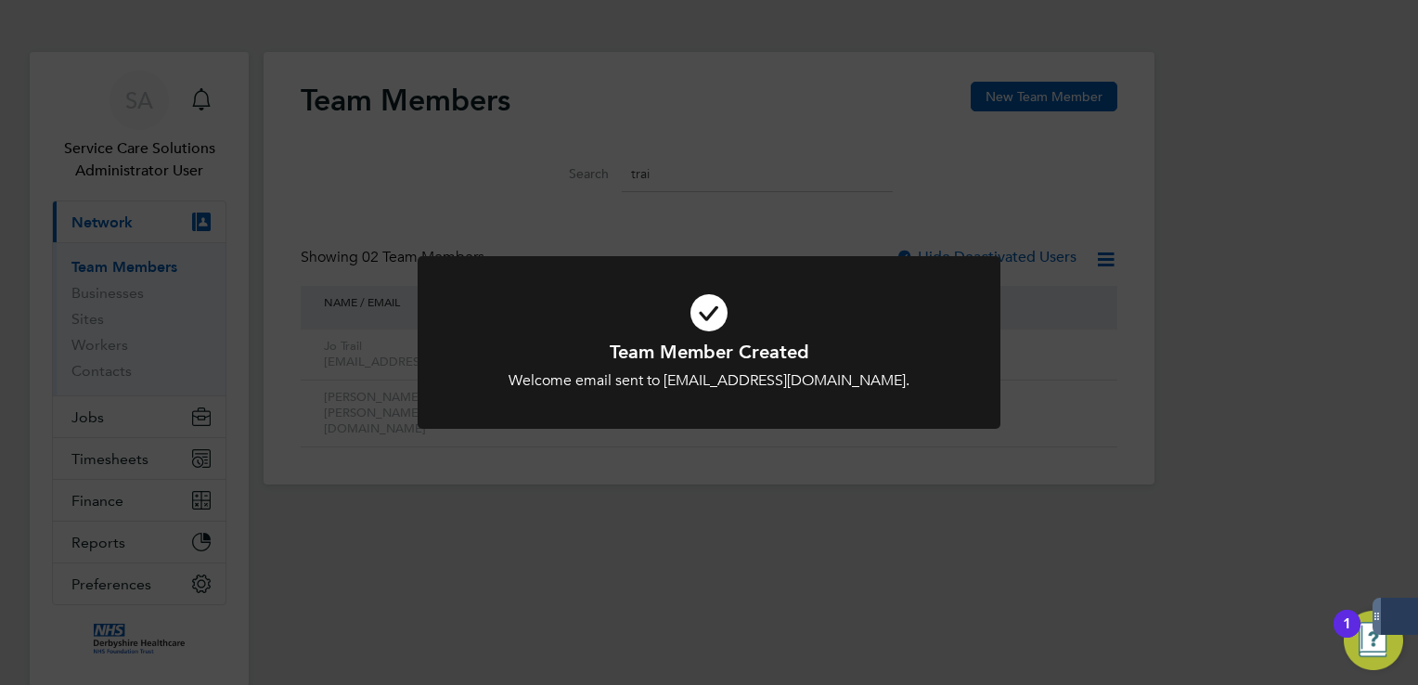
click at [746, 251] on div "Team Member Created Welcome email sent to [EMAIL_ADDRESS][DOMAIN_NAME]. Cancel …" at bounding box center [709, 342] width 1418 height 685
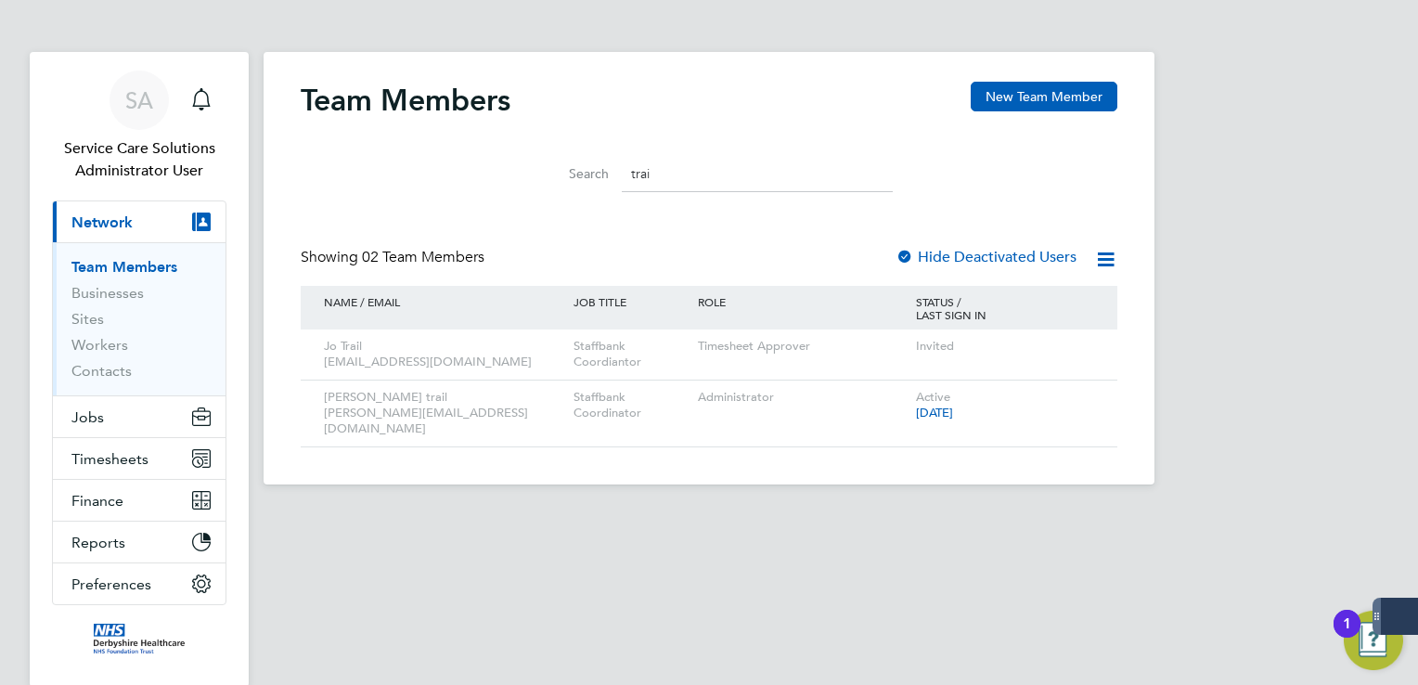
click at [689, 177] on input "trai" at bounding box center [757, 174] width 271 height 36
drag, startPoint x: 668, startPoint y: 175, endPoint x: 578, endPoint y: 164, distance: 90.7
click at [578, 164] on div "Search trai" at bounding box center [709, 174] width 368 height 36
paste input "[EMAIL_ADDRESS][DOMAIN_NAME]"
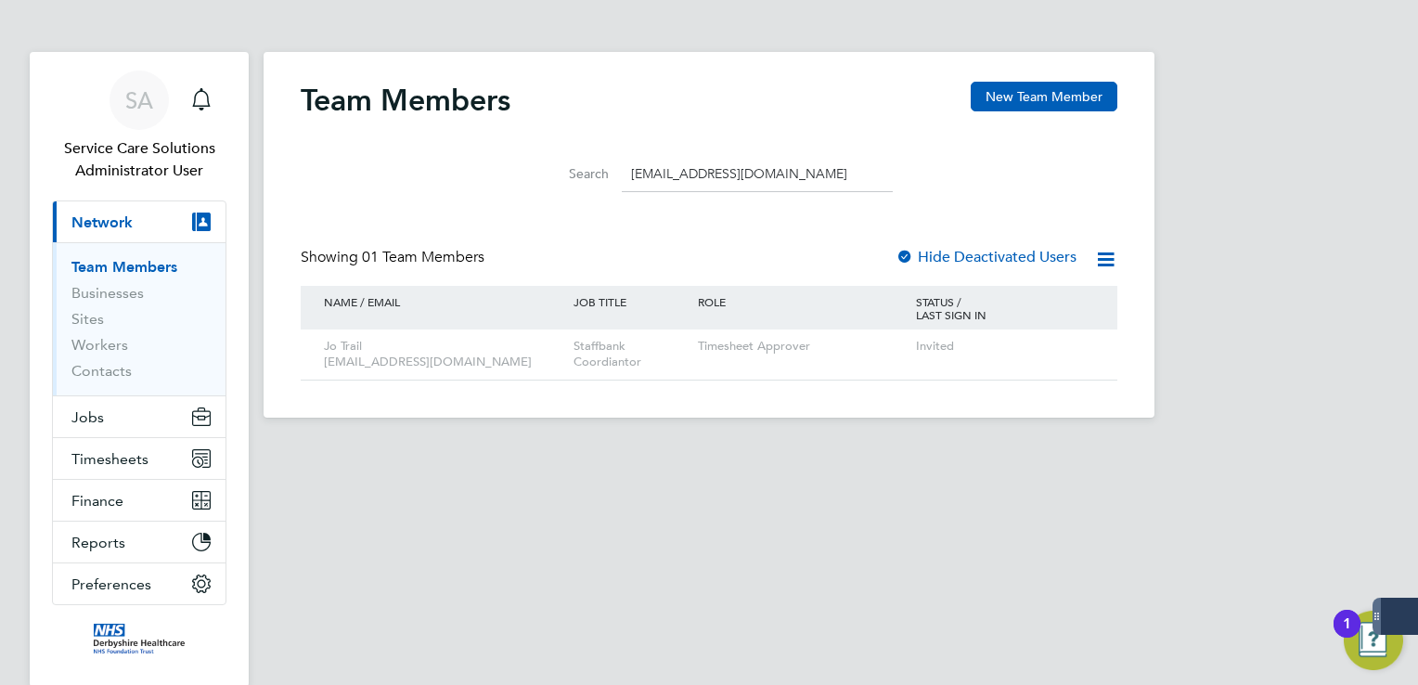
drag, startPoint x: 752, startPoint y: 175, endPoint x: 579, endPoint y: 175, distance: 172.7
click at [579, 175] on div "Search [EMAIL_ADDRESS][DOMAIN_NAME]" at bounding box center [709, 174] width 368 height 36
paste input "[PERSON_NAME].taylor26"
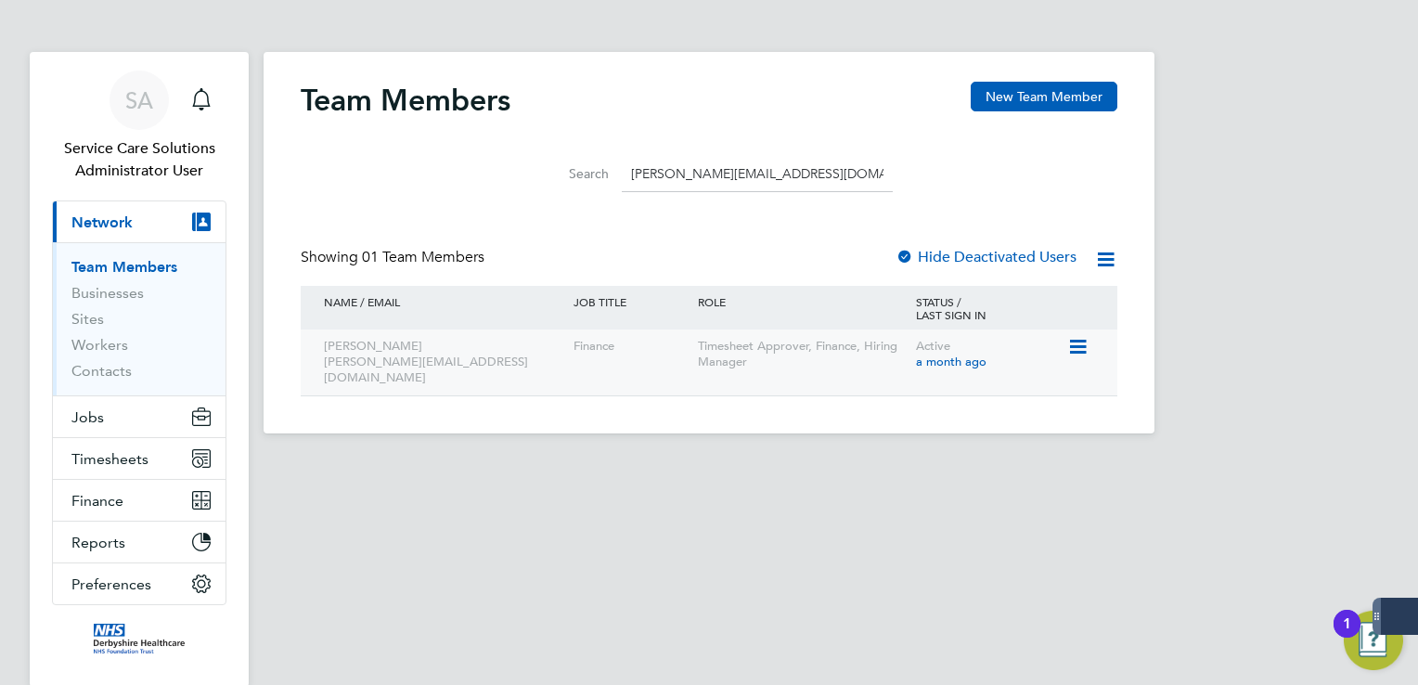
click at [1082, 350] on icon at bounding box center [1077, 347] width 19 height 22
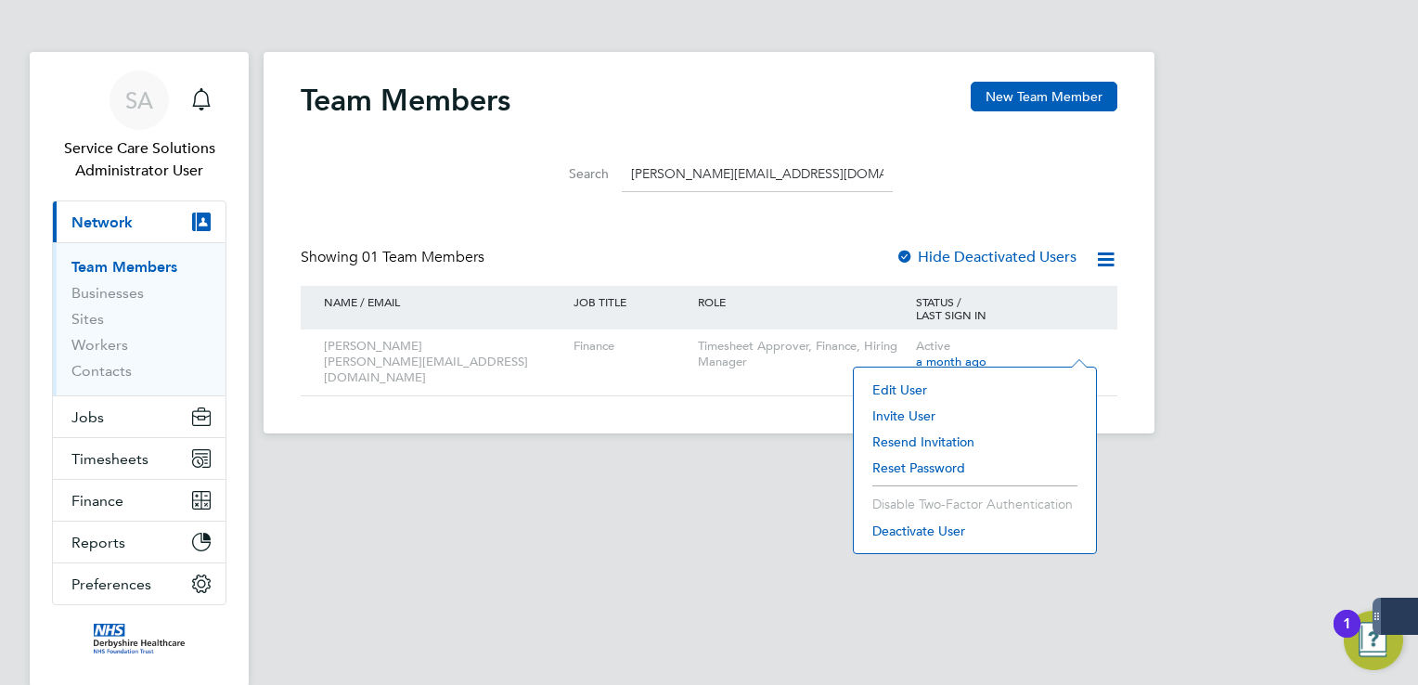
click at [925, 439] on li "Resend Invitation" at bounding box center [975, 442] width 224 height 26
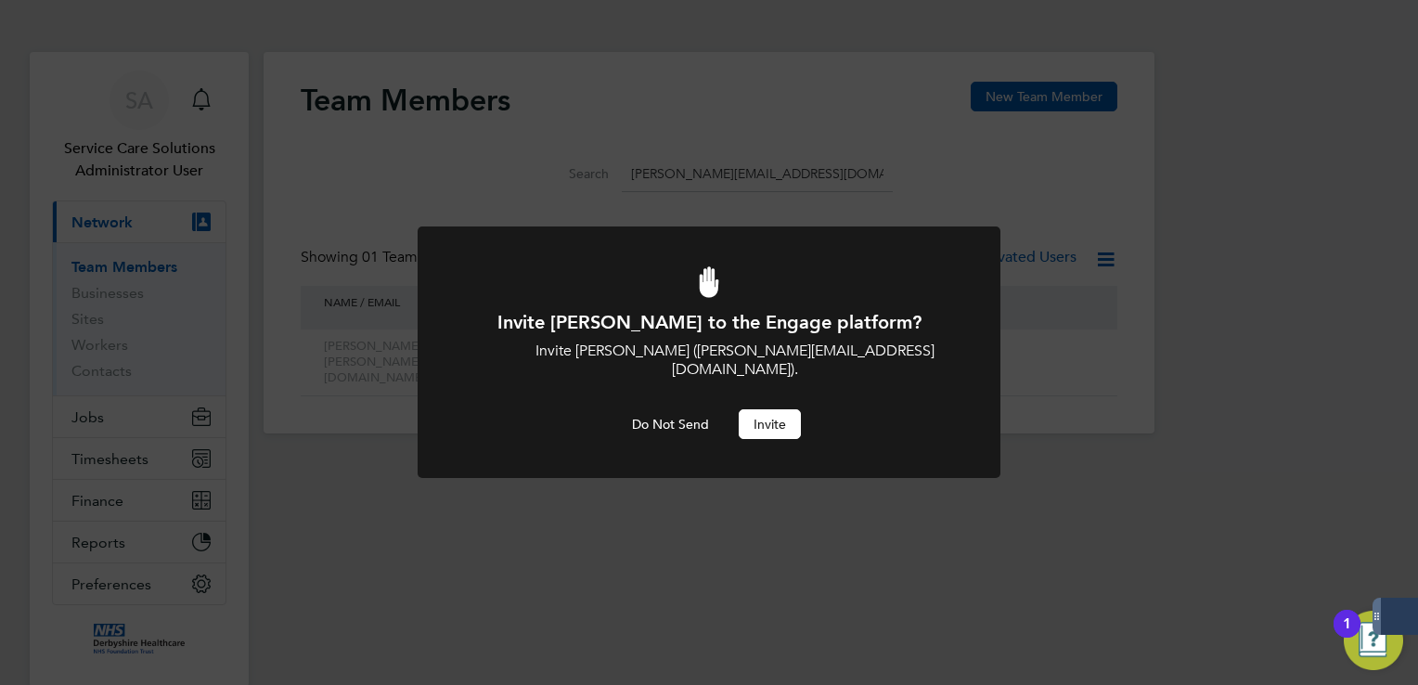
click at [761, 409] on button "Invite" at bounding box center [770, 424] width 62 height 30
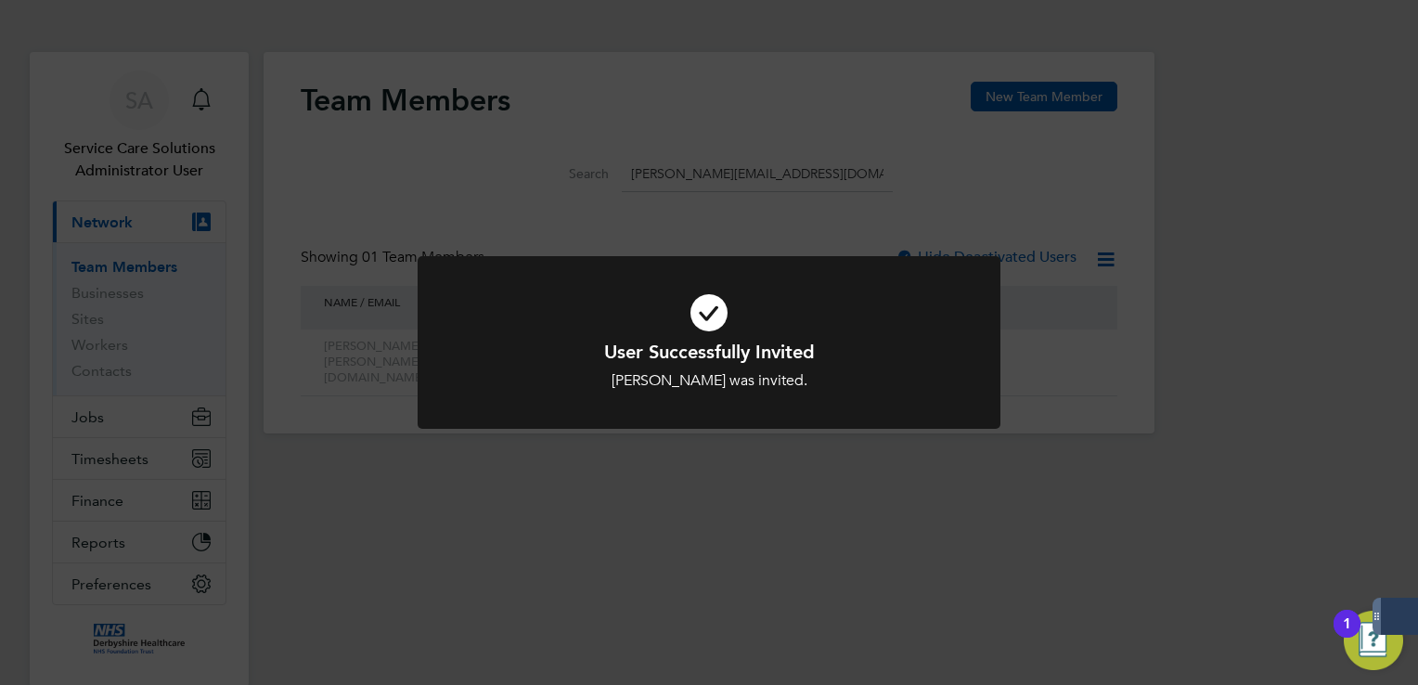
click at [665, 139] on div "User Successfully Invited [PERSON_NAME] was invited. Cancel Okay" at bounding box center [709, 342] width 1418 height 685
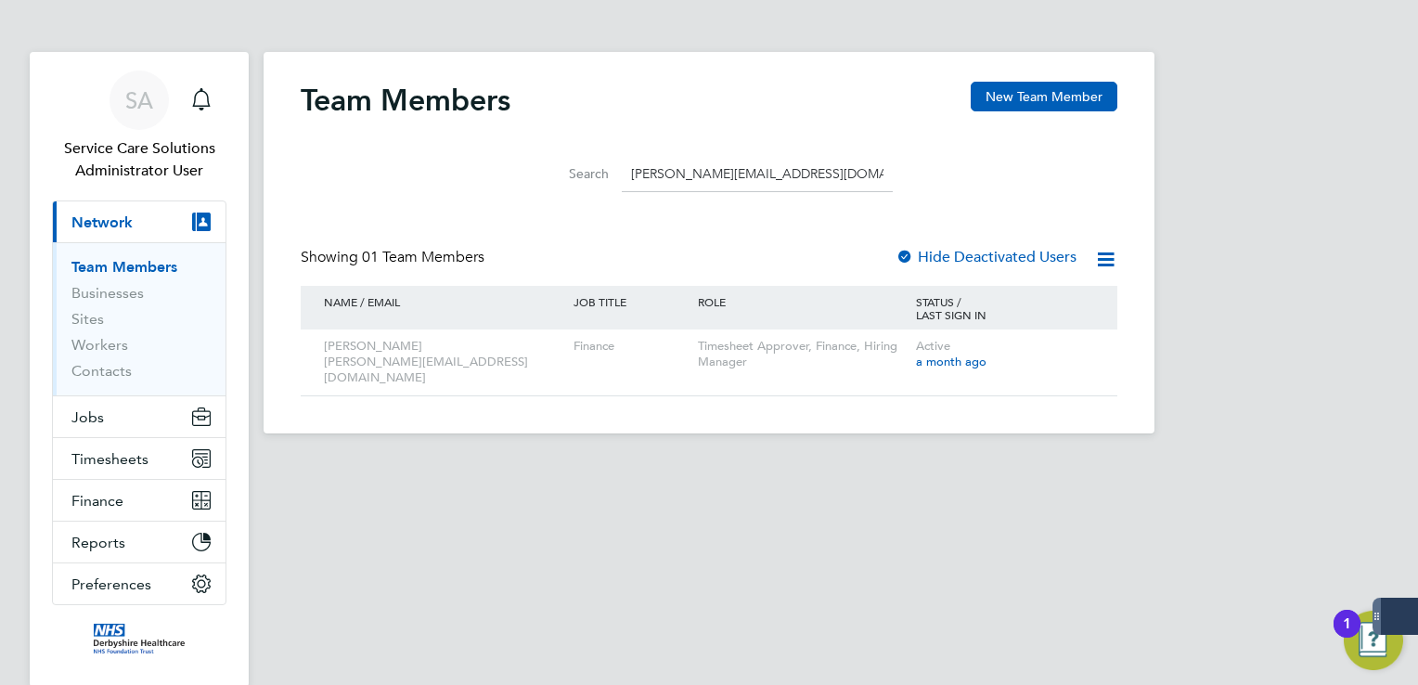
click at [803, 180] on input "[PERSON_NAME][EMAIL_ADDRESS][DOMAIN_NAME]" at bounding box center [757, 174] width 271 height 36
drag, startPoint x: 804, startPoint y: 176, endPoint x: 560, endPoint y: 194, distance: 244.8
click at [559, 195] on li "Search [PERSON_NAME][EMAIL_ADDRESS][DOMAIN_NAME]" at bounding box center [709, 174] width 414 height 55
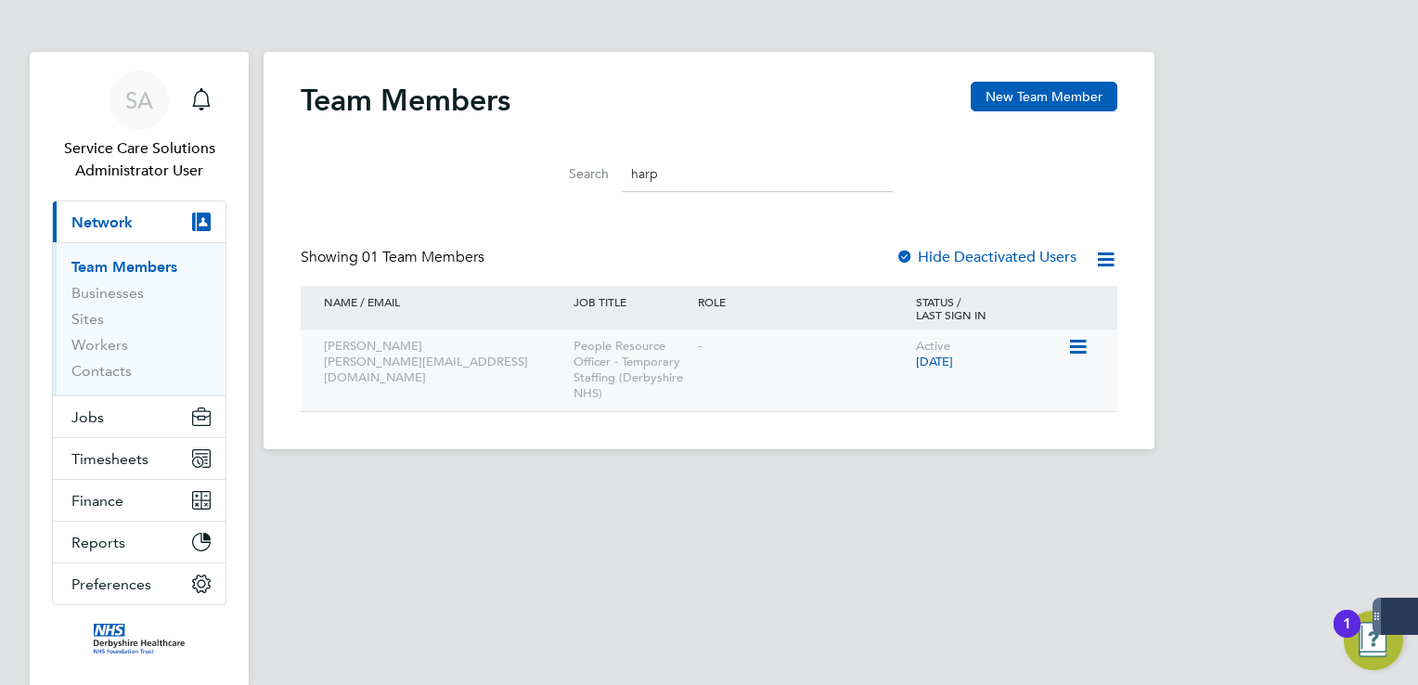
type input "harp"
click at [1083, 343] on icon at bounding box center [1077, 347] width 19 height 22
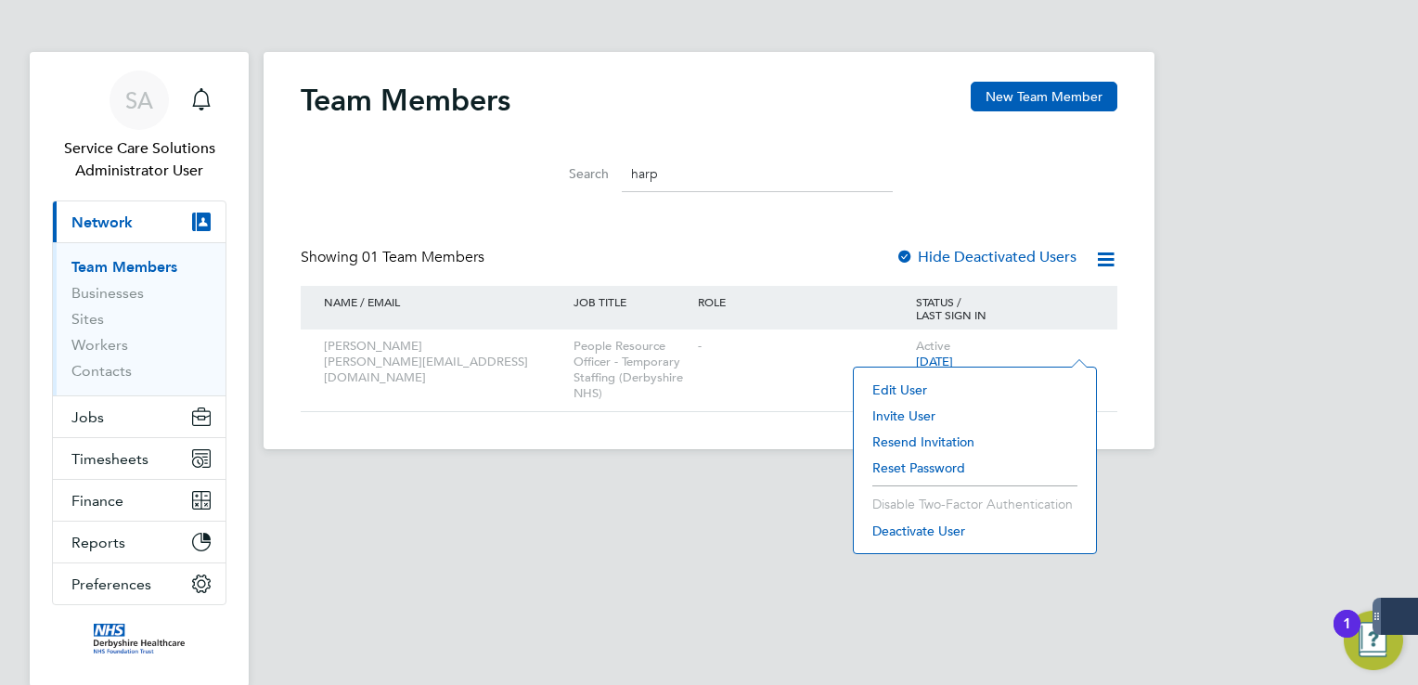
click at [913, 387] on li "Edit User" at bounding box center [975, 390] width 224 height 26
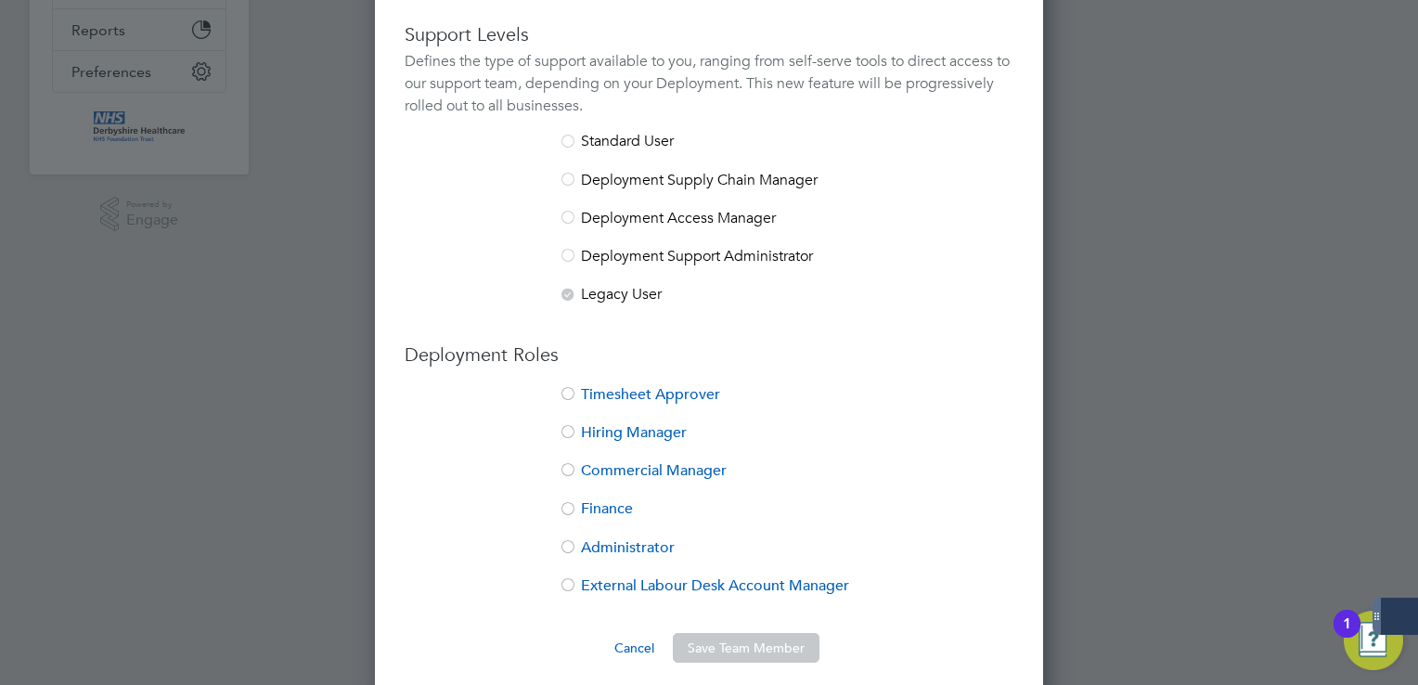
scroll to position [527, 0]
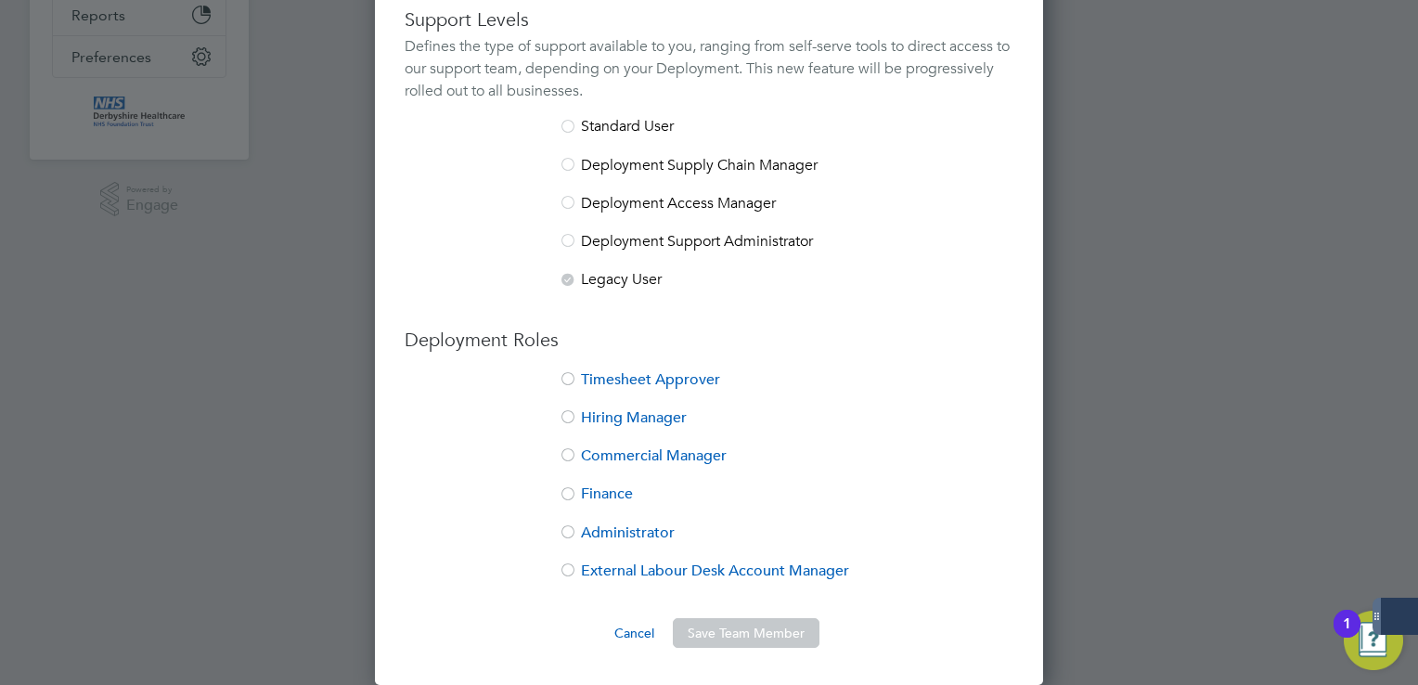
click at [632, 525] on li "Administrator" at bounding box center [709, 543] width 609 height 38
click at [761, 633] on button "Save Team Member" at bounding box center [746, 633] width 147 height 30
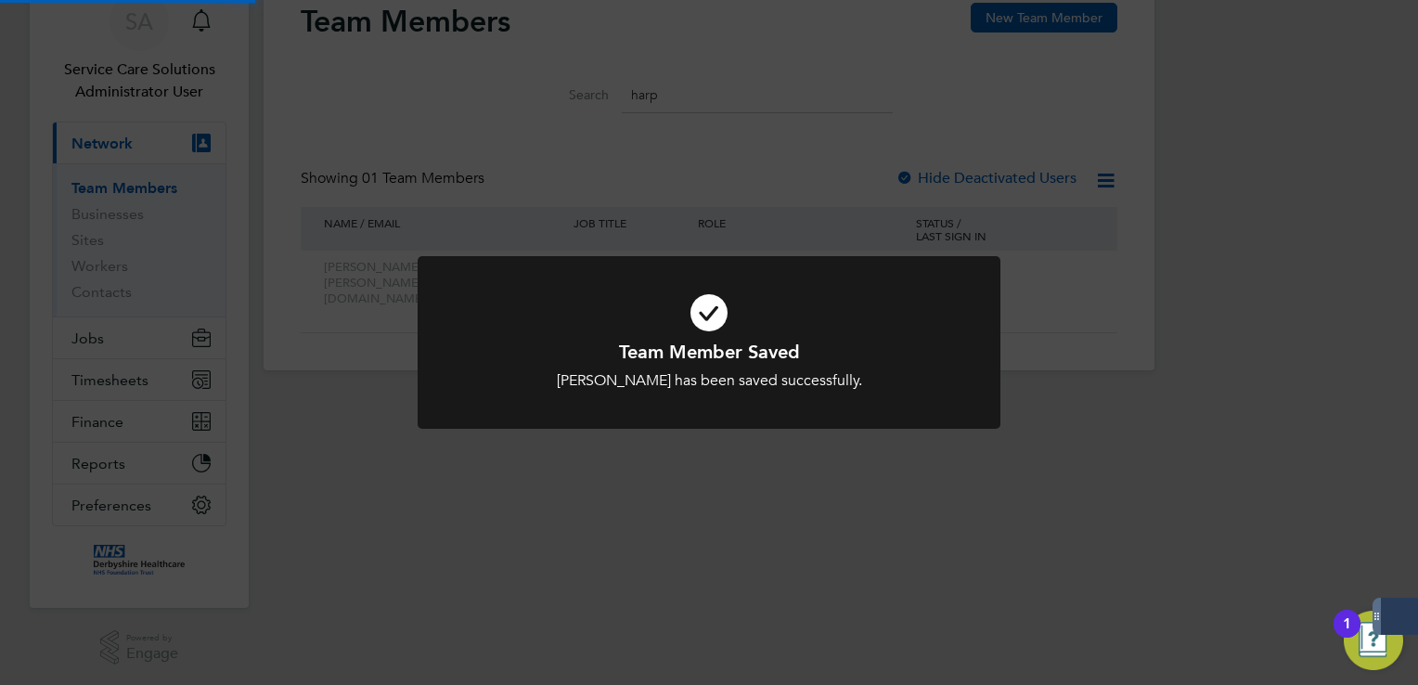
scroll to position [0, 0]
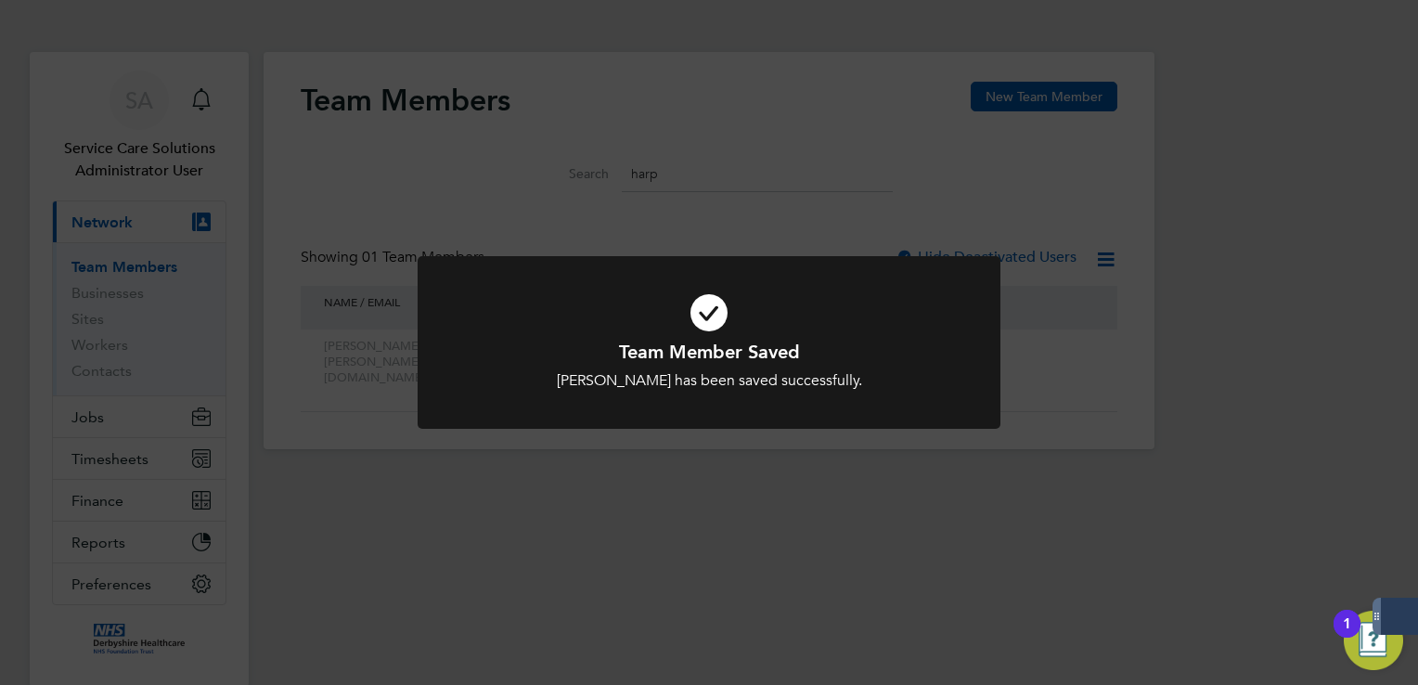
click at [675, 150] on div "Team Member Saved [PERSON_NAME] has been saved successfully. Cancel Okay" at bounding box center [709, 342] width 1418 height 685
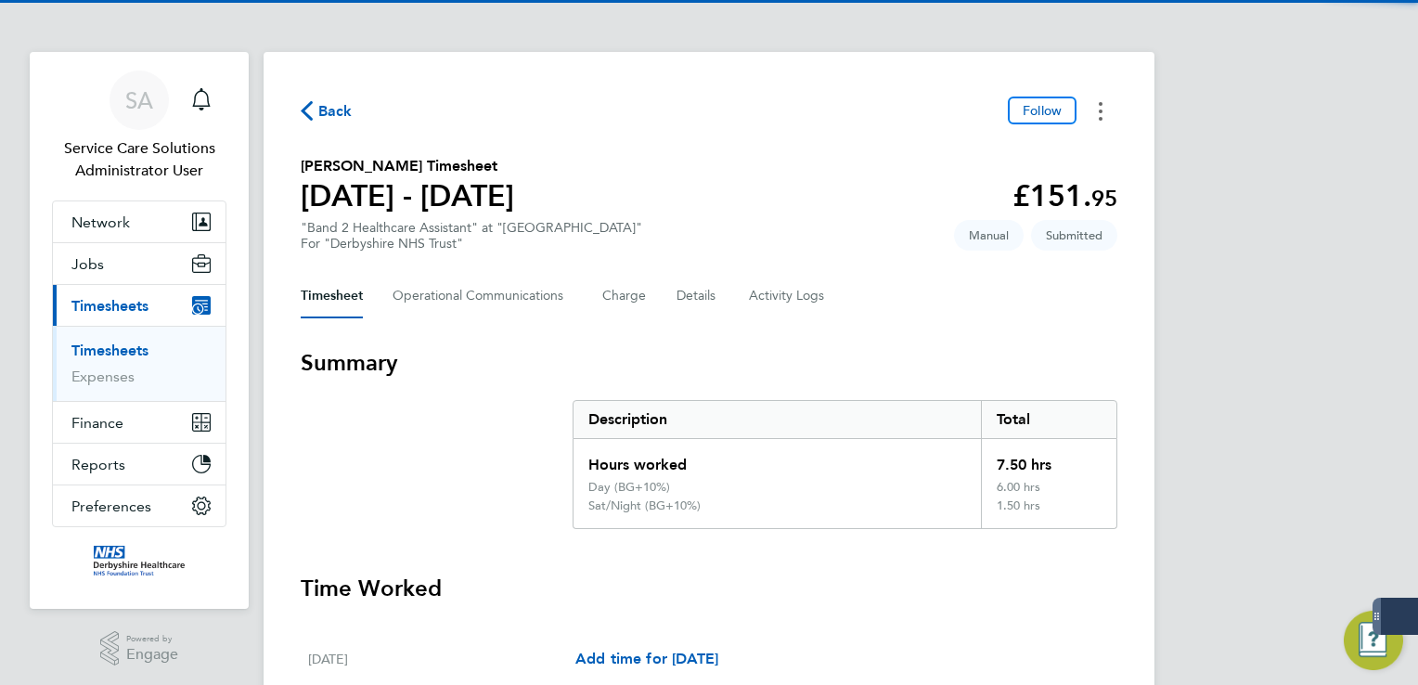
click at [1103, 116] on button "Timesheets Menu" at bounding box center [1100, 111] width 33 height 29
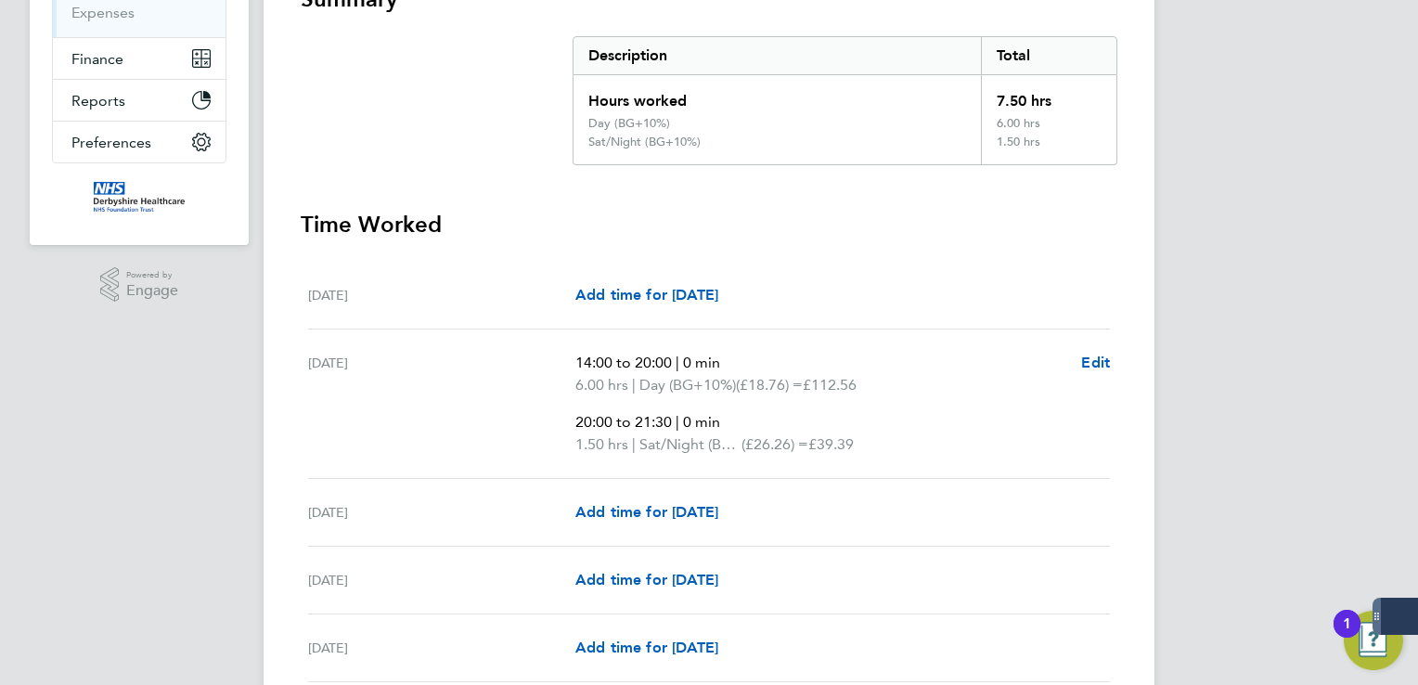
scroll to position [278, 0]
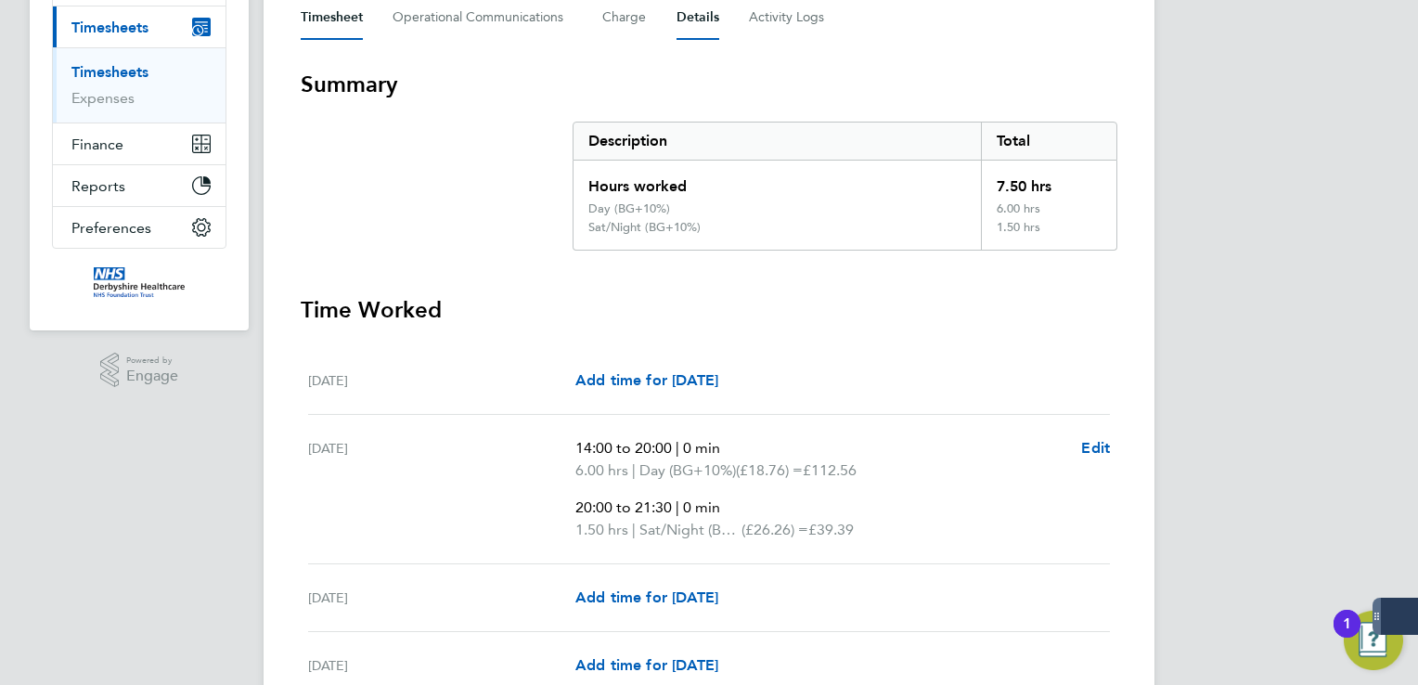
click at [693, 10] on button "Details" at bounding box center [698, 17] width 43 height 45
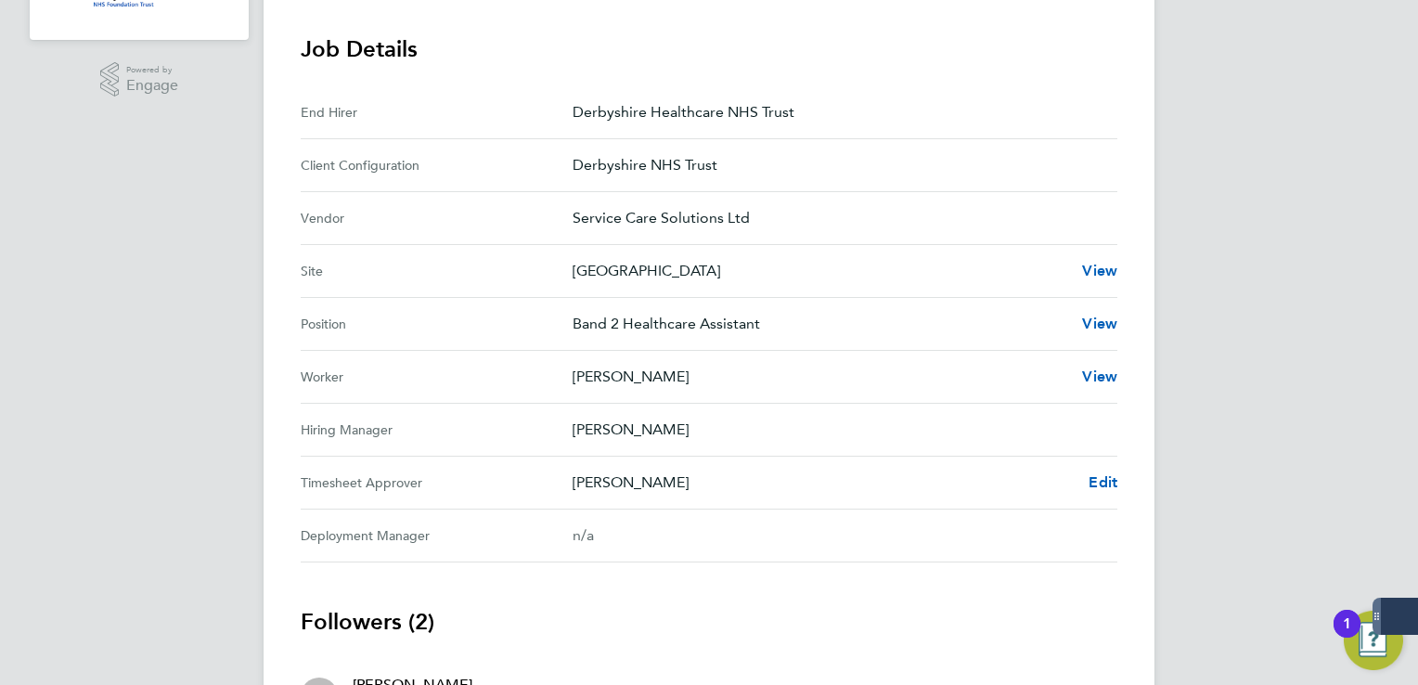
scroll to position [714, 0]
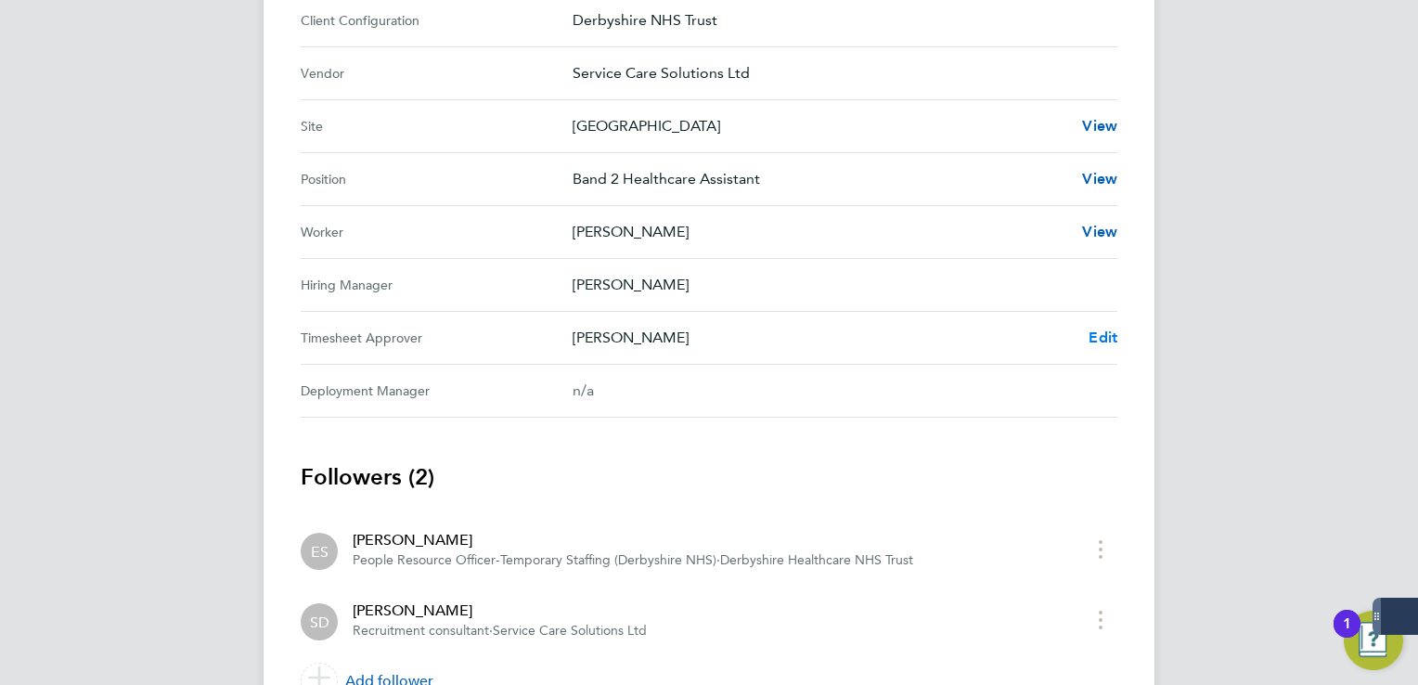
click at [1094, 336] on span "Edit" at bounding box center [1103, 338] width 29 height 18
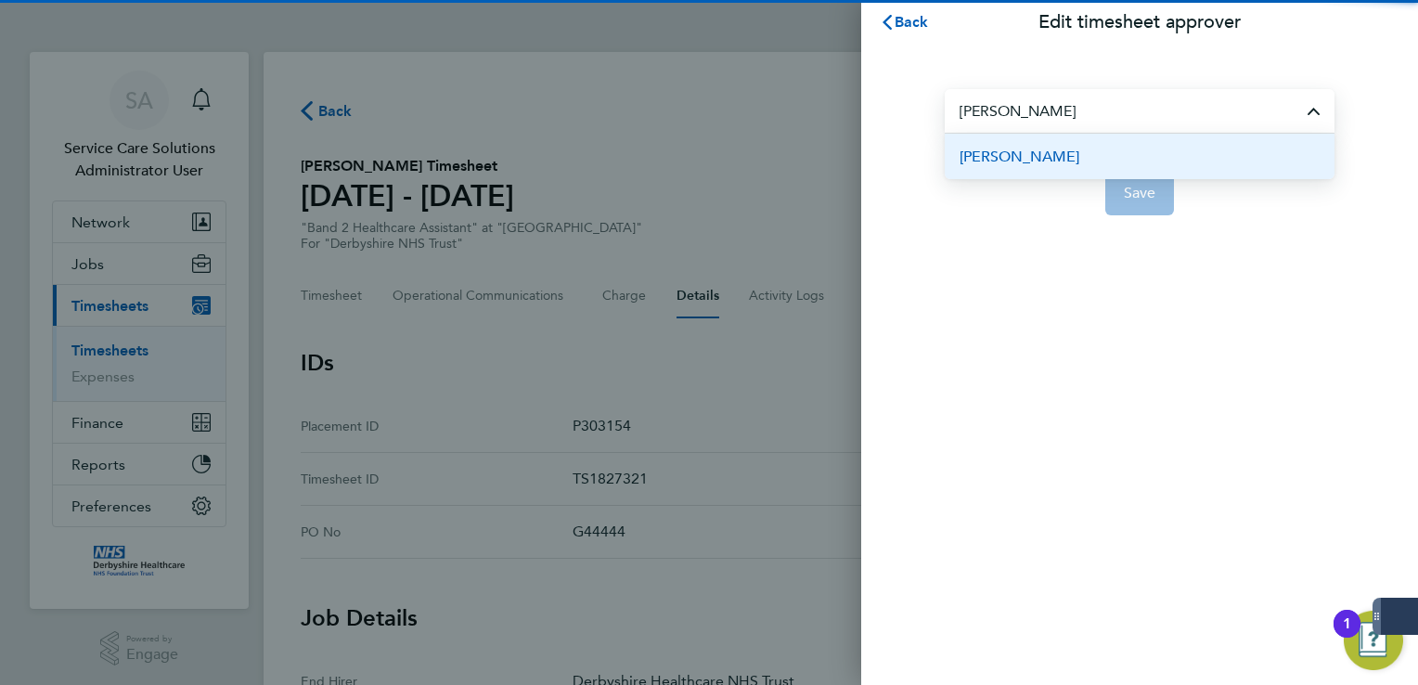
click at [1084, 154] on li "[PERSON_NAME]" at bounding box center [1140, 156] width 390 height 45
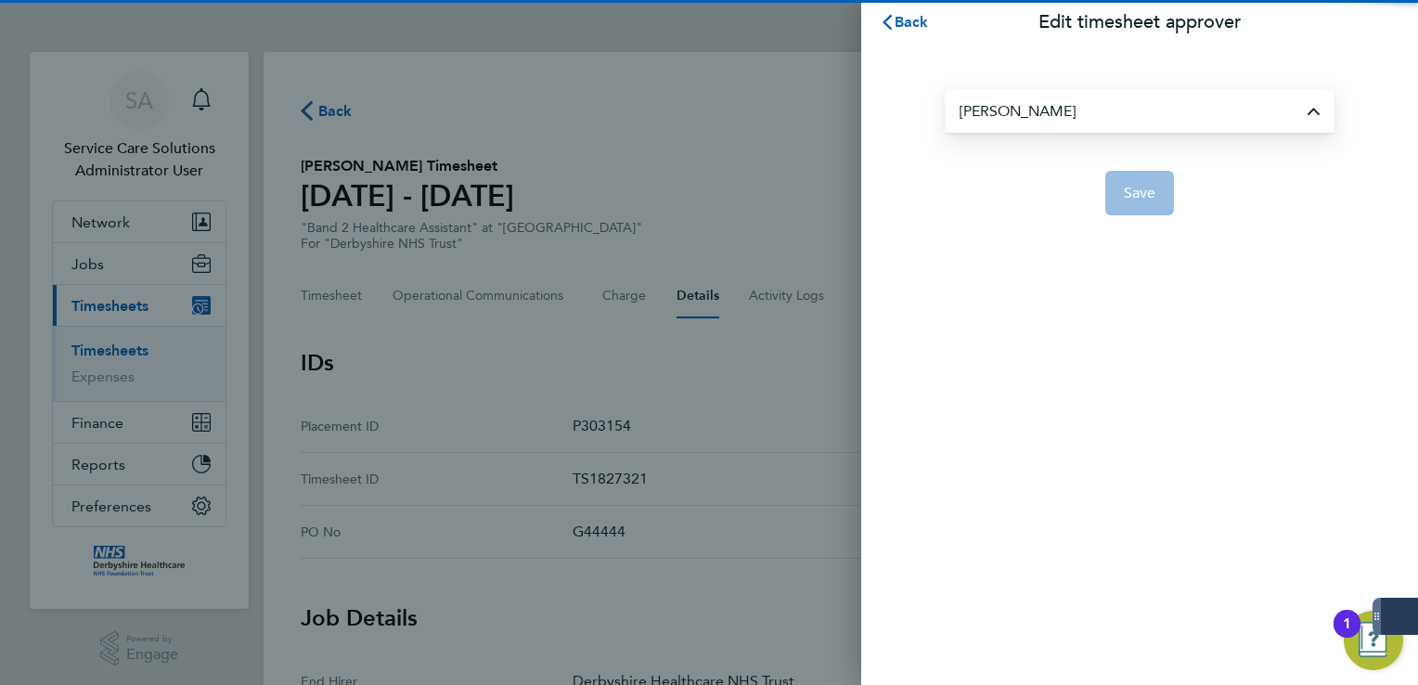
type input "[PERSON_NAME]"
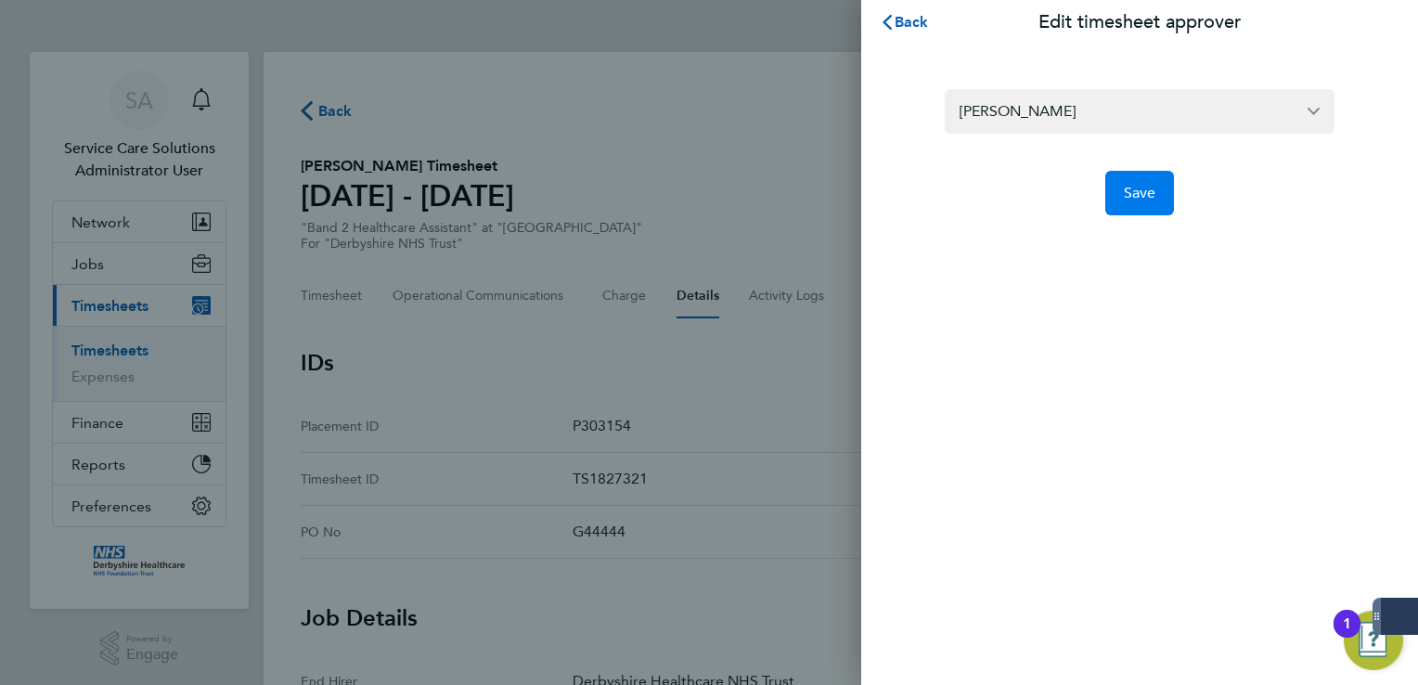
click at [1144, 189] on span "Save" at bounding box center [1140, 193] width 32 height 19
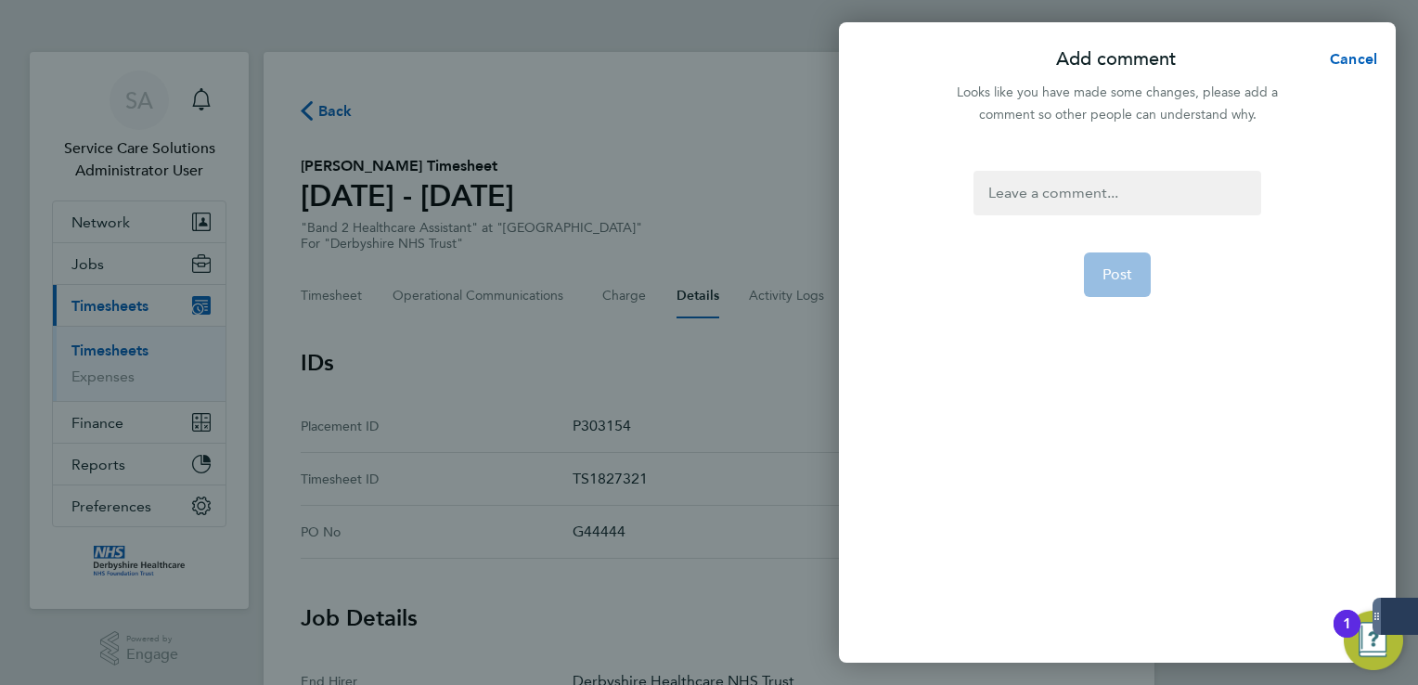
click at [1099, 182] on div at bounding box center [1117, 193] width 287 height 45
click at [1110, 191] on div at bounding box center [1117, 193] width 287 height 45
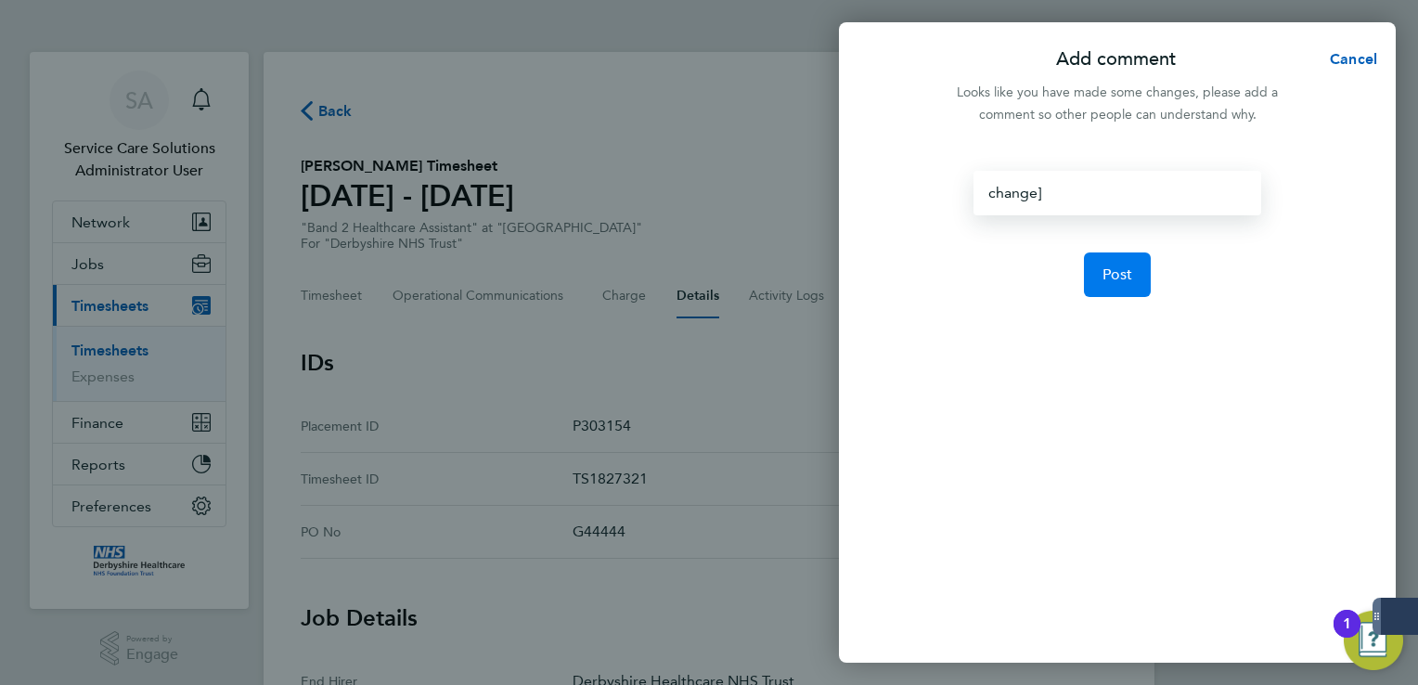
click at [1134, 268] on button "Post" at bounding box center [1118, 274] width 68 height 45
